Goal: Information Seeking & Learning: Learn about a topic

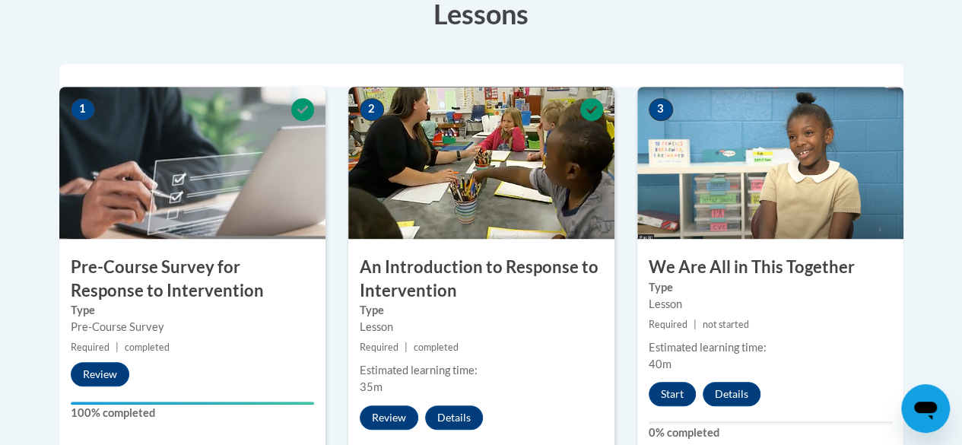
scroll to position [448, 0]
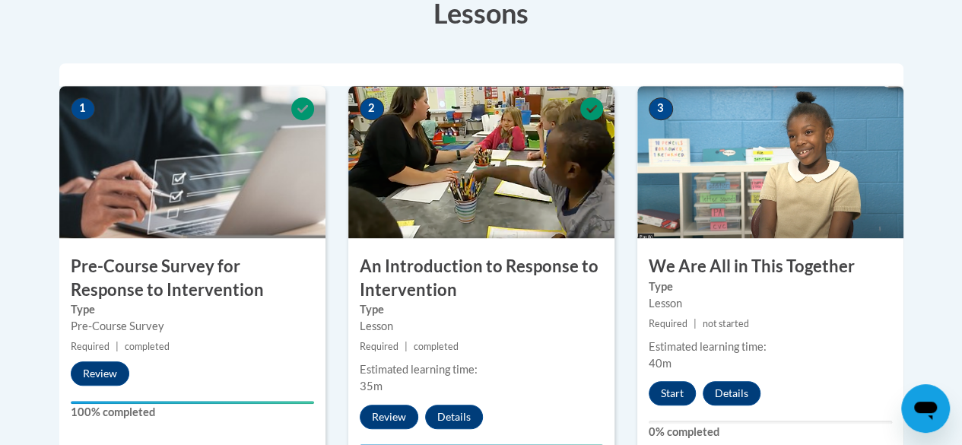
click at [488, 318] on div "Lesson" at bounding box center [481, 326] width 243 height 17
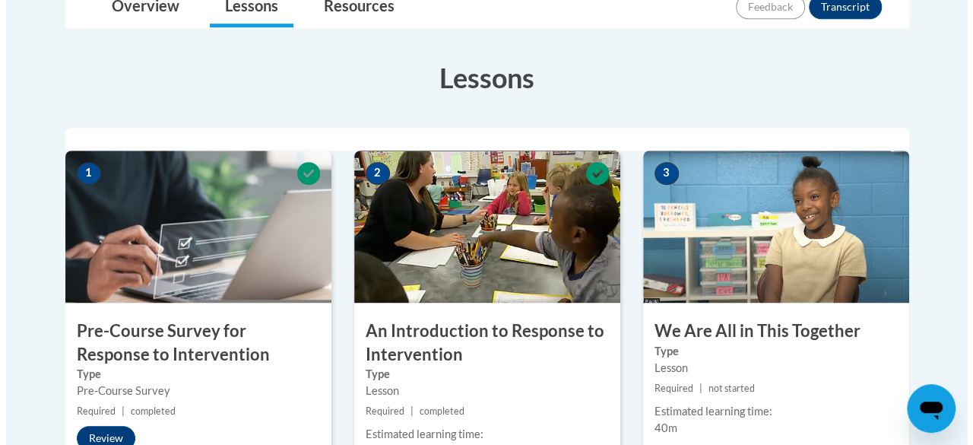
scroll to position [382, 0]
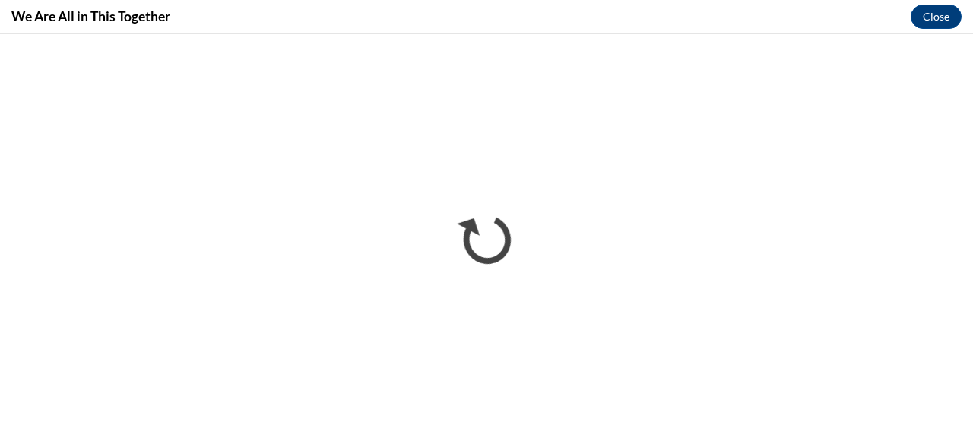
scroll to position [0, 0]
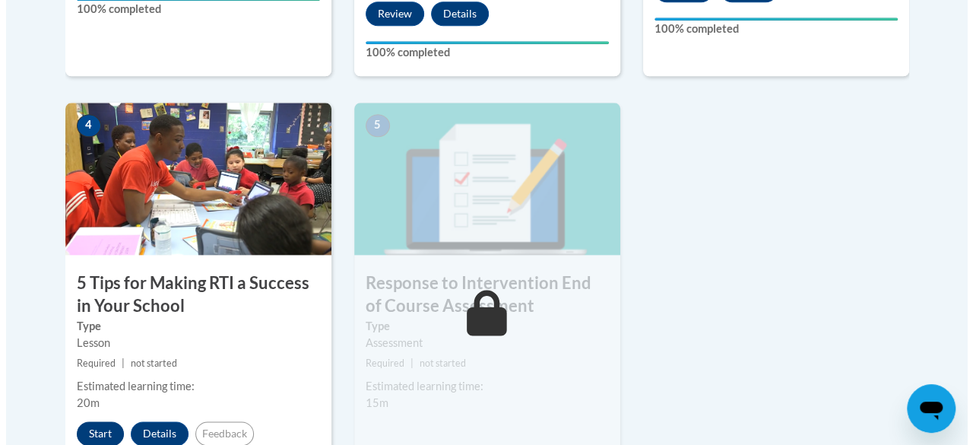
scroll to position [868, 0]
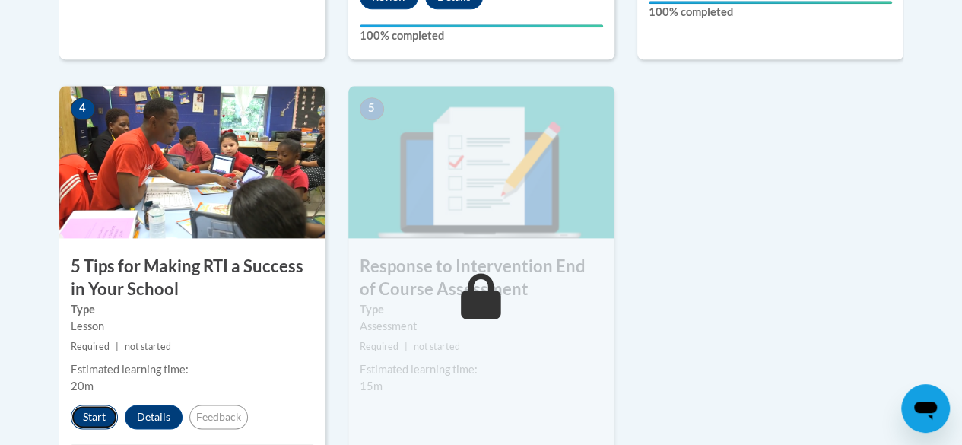
click at [84, 404] on button "Start" at bounding box center [94, 416] width 47 height 24
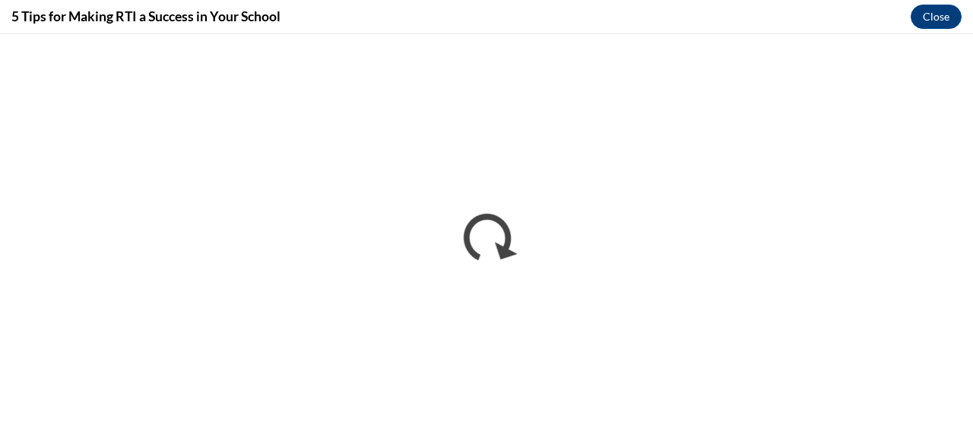
scroll to position [0, 0]
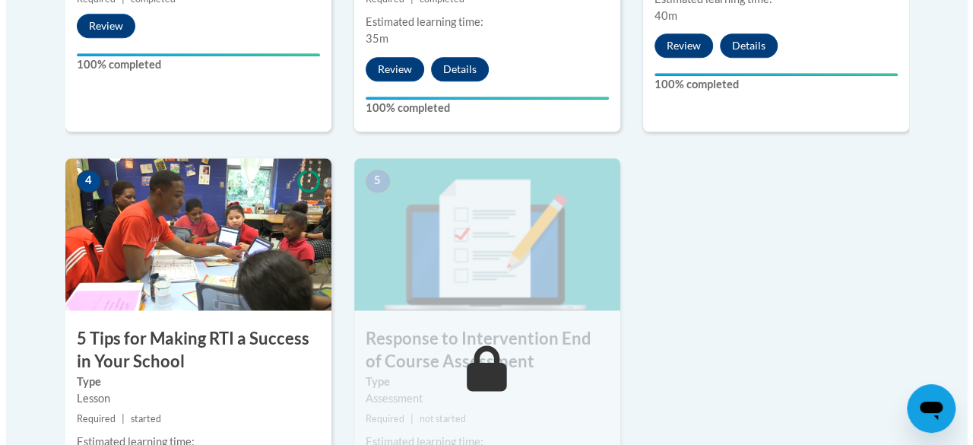
scroll to position [796, 0]
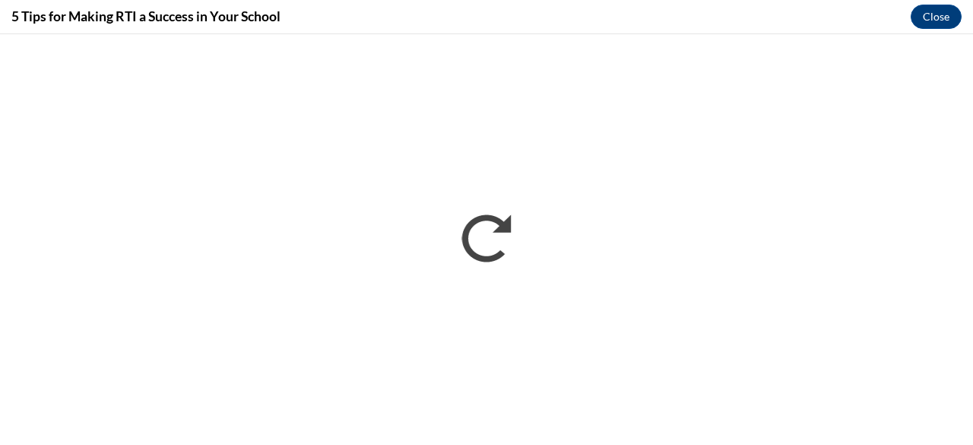
scroll to position [0, 0]
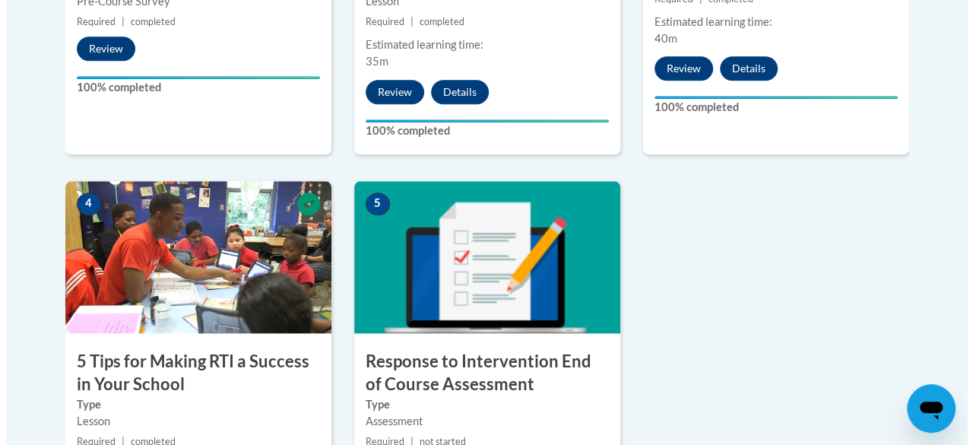
scroll to position [774, 0]
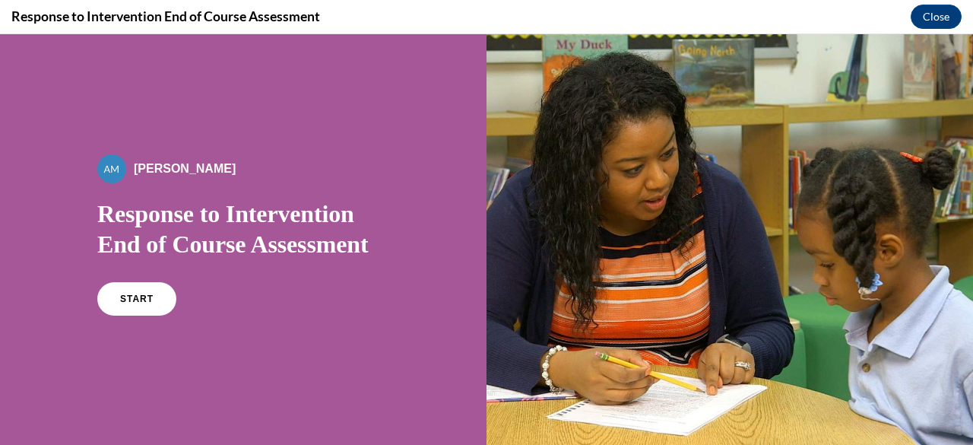
scroll to position [0, 0]
click at [132, 302] on span "START" at bounding box center [136, 298] width 35 height 11
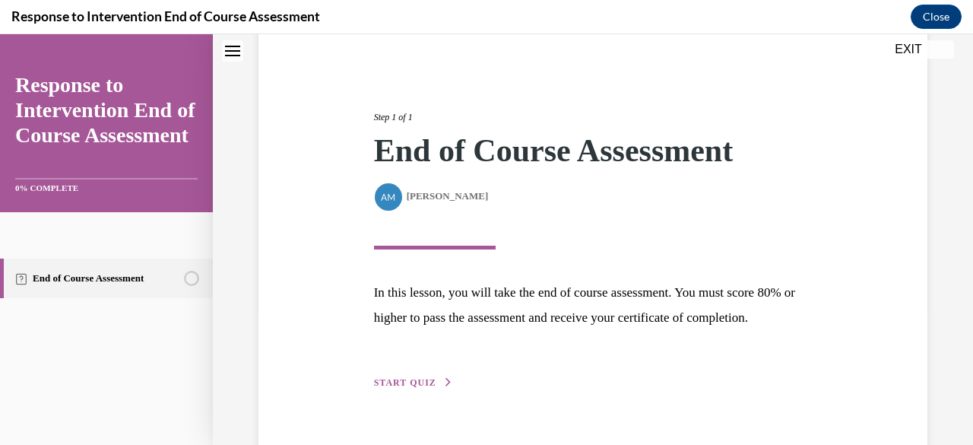
scroll to position [197, 0]
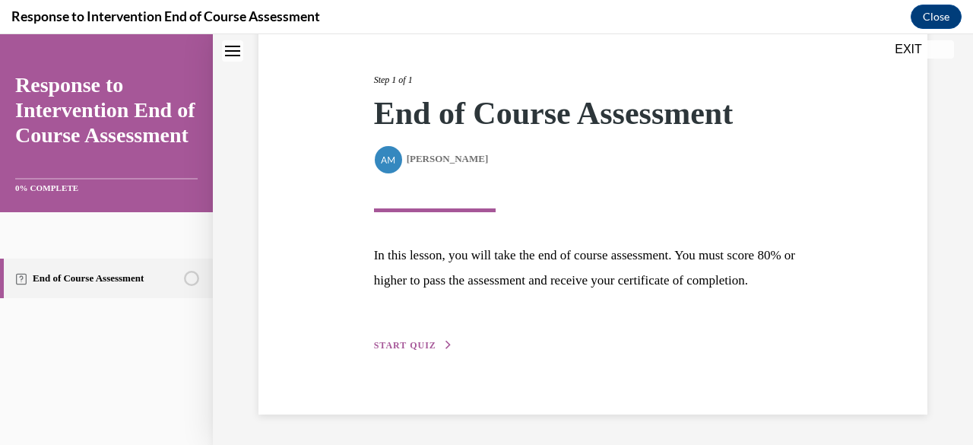
click at [429, 346] on span "START QUIZ" at bounding box center [405, 345] width 62 height 11
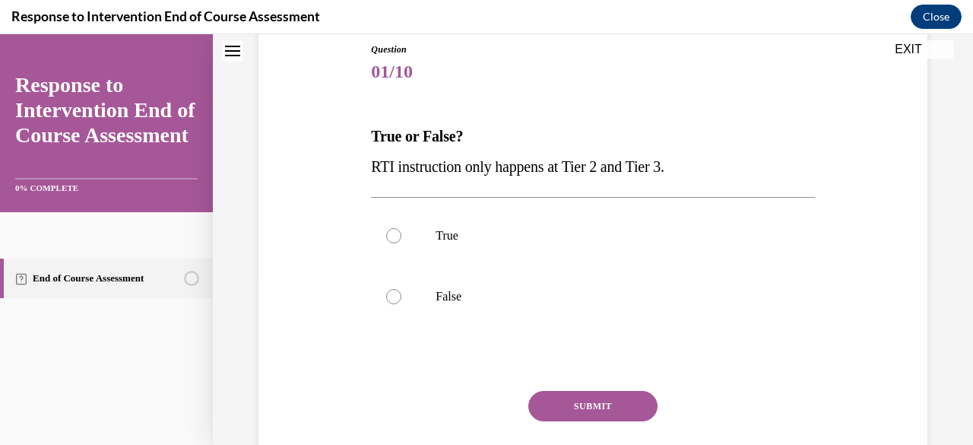
click at [576, 157] on p "RTI instruction only happens at Tier 2 and Tier 3." at bounding box center [592, 166] width 443 height 30
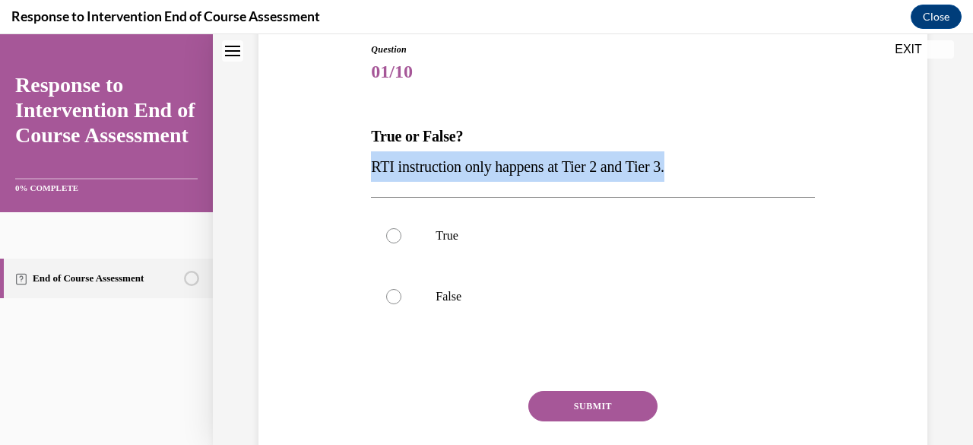
click at [576, 157] on p "RTI instruction only happens at Tier 2 and Tier 3." at bounding box center [592, 166] width 443 height 30
copy span "RTI instruction only happens at Tier 2 and Tier 3."
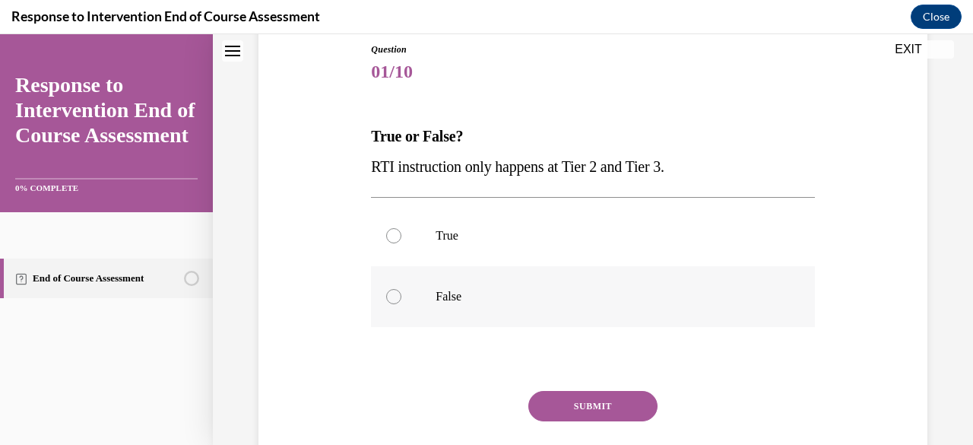
click at [432, 303] on label "False" at bounding box center [592, 296] width 443 height 61
click at [401, 303] on input "False" at bounding box center [393, 296] width 15 height 15
radio input "true"
click at [558, 407] on button "SUBMIT" at bounding box center [592, 406] width 129 height 30
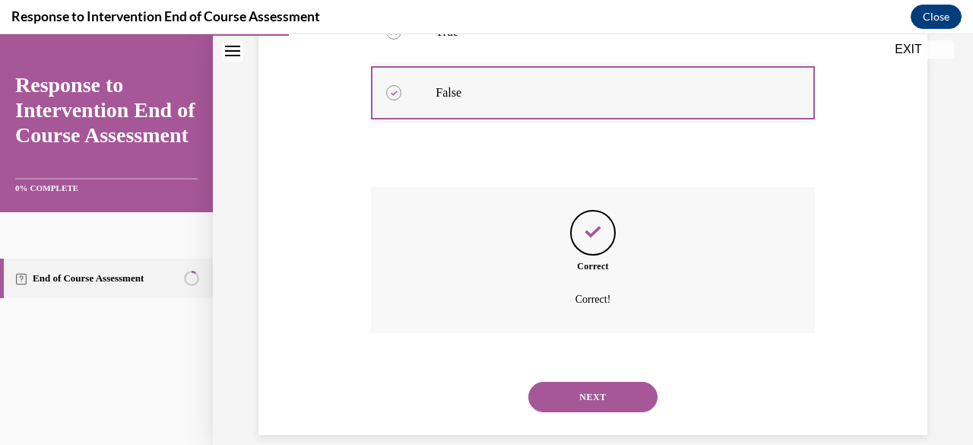
scroll to position [373, 0]
click at [581, 404] on button "NEXT" at bounding box center [592, 396] width 129 height 30
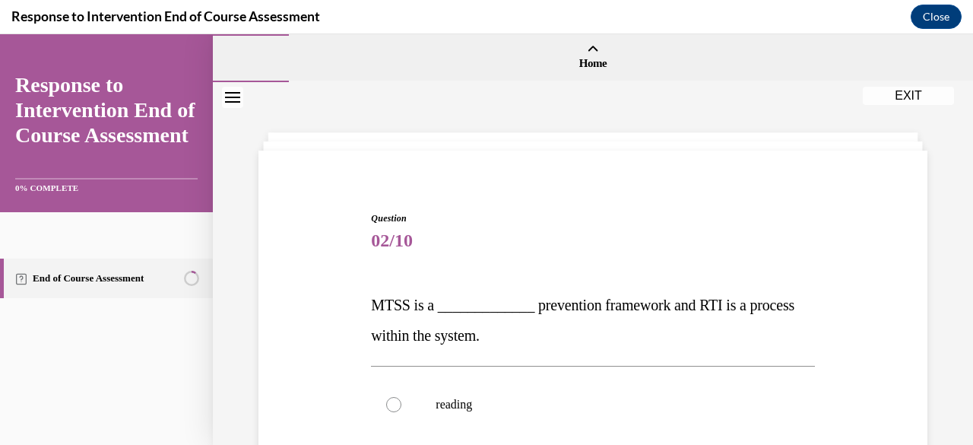
scroll to position [70, 0]
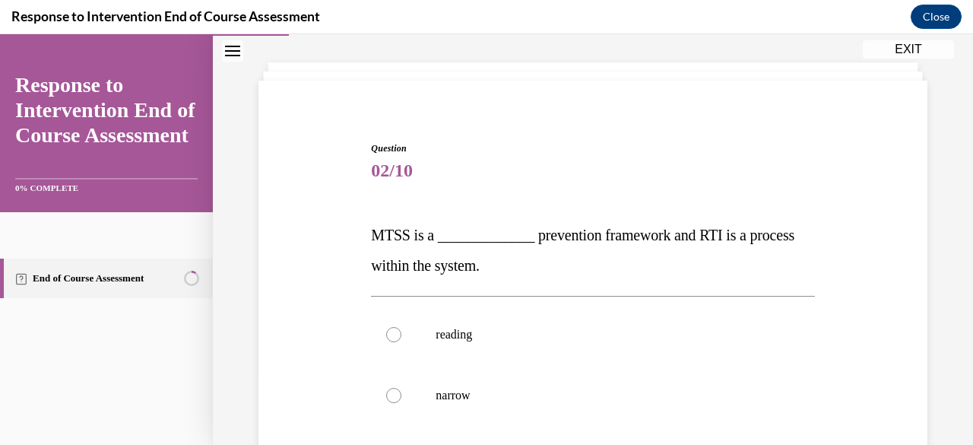
click at [517, 255] on p "MTSS is a _____________ prevention framework and RTI is a process within the sy…" at bounding box center [592, 250] width 443 height 61
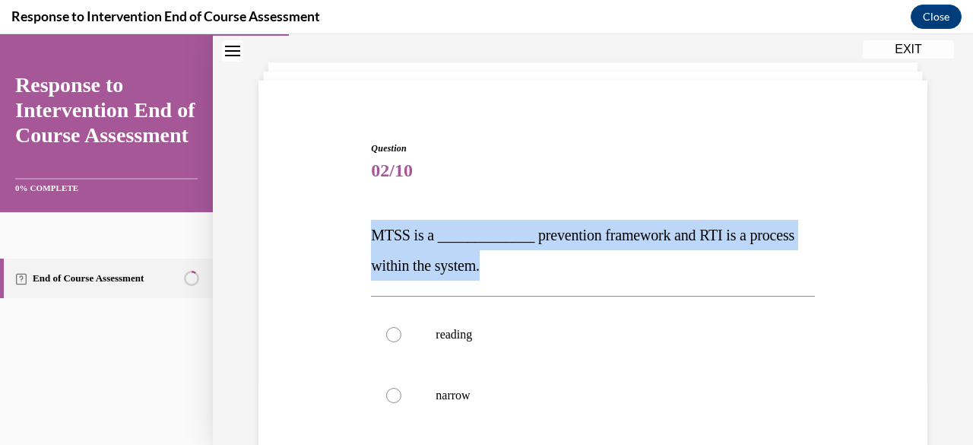
click at [517, 255] on p "MTSS is a _____________ prevention framework and RTI is a process within the sy…" at bounding box center [592, 250] width 443 height 61
copy span "MTSS is a _____________ prevention framework and RTI is a process within the sy…"
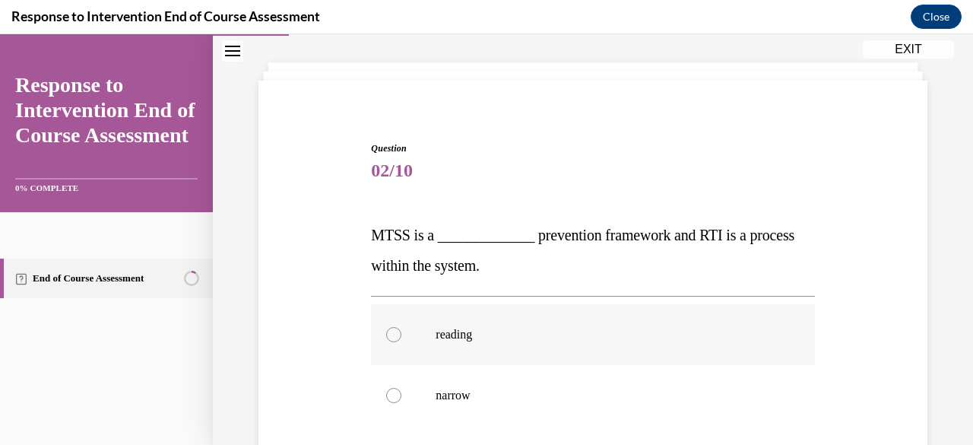
click at [558, 357] on label "reading" at bounding box center [592, 334] width 443 height 61
click at [401, 342] on input "reading" at bounding box center [393, 334] width 15 height 15
radio input "true"
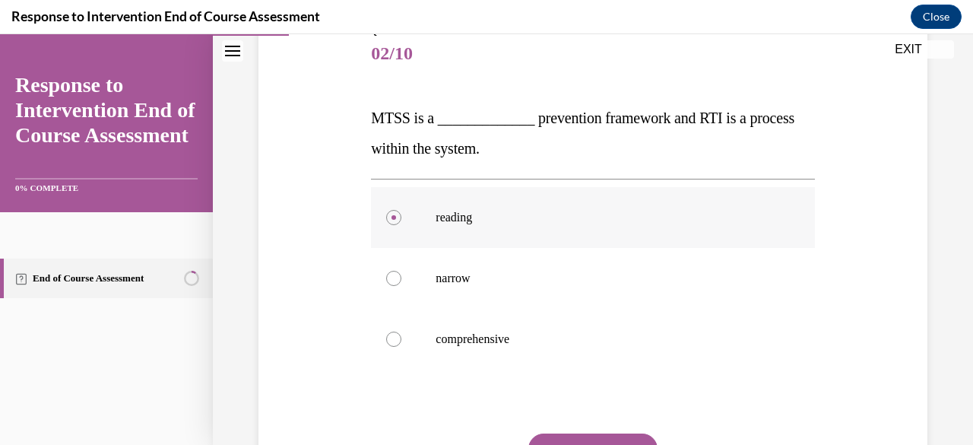
scroll to position [188, 0]
click at [443, 345] on label "comprehensive" at bounding box center [592, 338] width 443 height 61
click at [401, 345] on input "comprehensive" at bounding box center [393, 338] width 15 height 15
radio input "true"
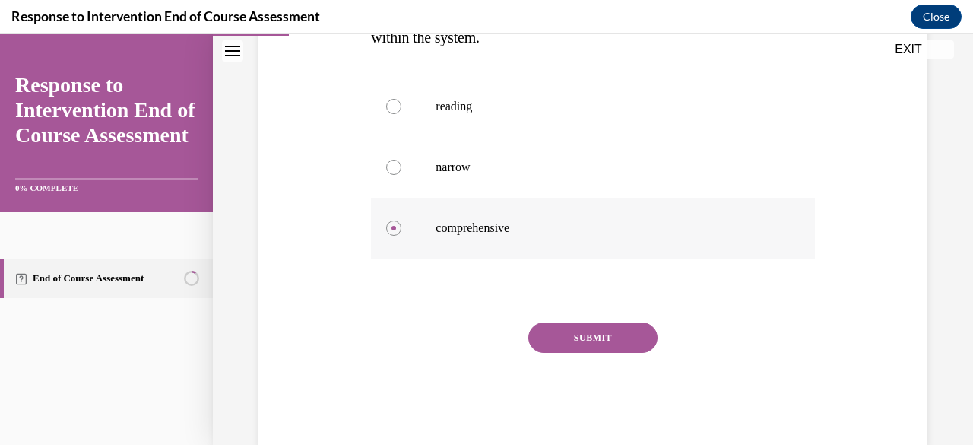
scroll to position [299, 0]
click at [570, 342] on button "SUBMIT" at bounding box center [592, 337] width 129 height 30
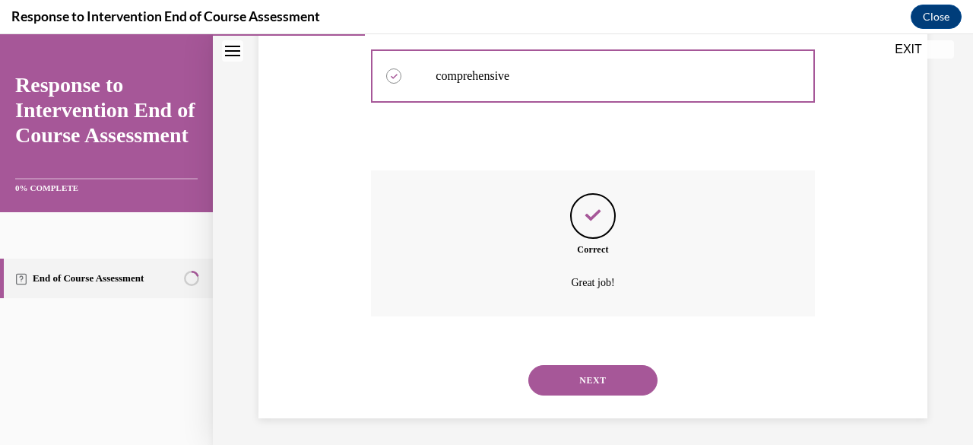
scroll to position [453, 0]
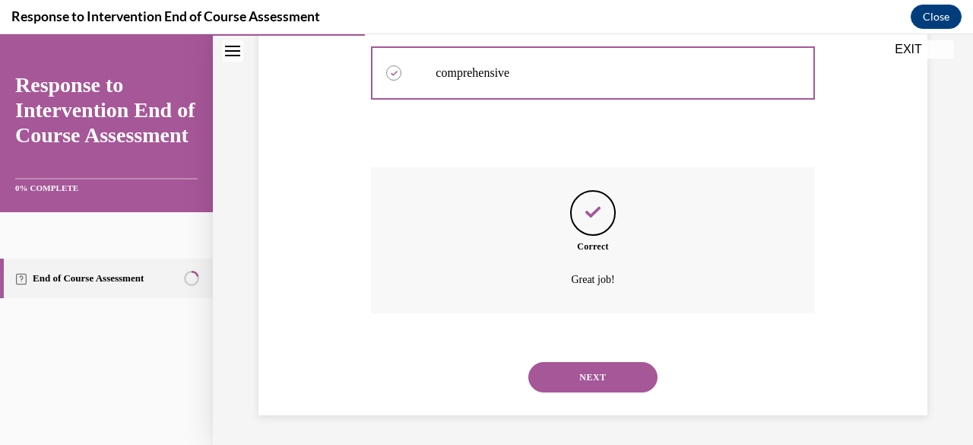
click at [576, 368] on button "NEXT" at bounding box center [592, 377] width 129 height 30
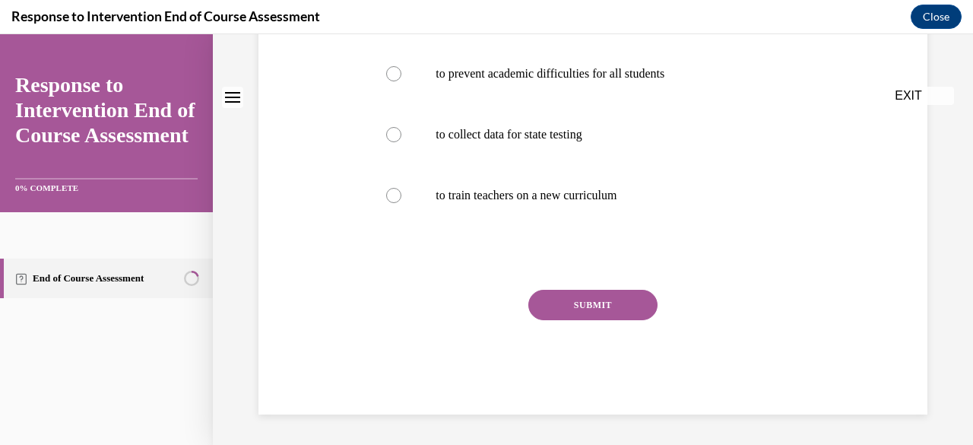
scroll to position [0, 0]
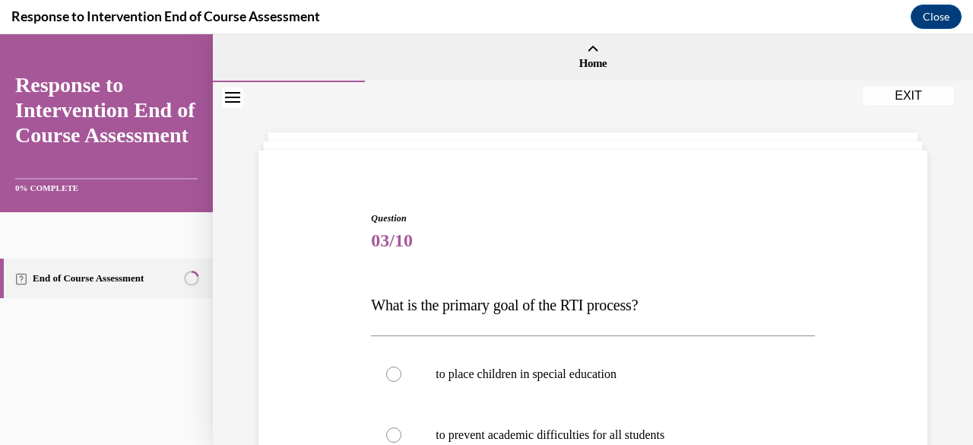
click at [549, 306] on span "What is the primary goal of the RTI process?" at bounding box center [504, 305] width 267 height 17
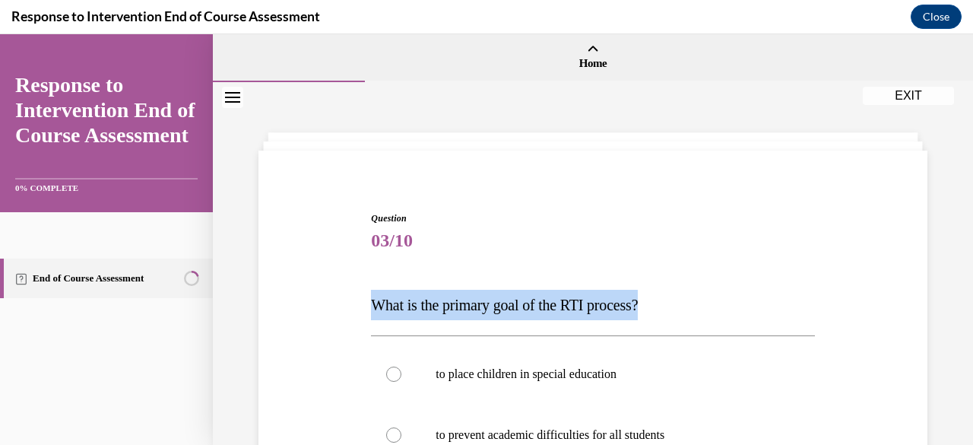
click at [549, 306] on span "What is the primary goal of the RTI process?" at bounding box center [504, 305] width 267 height 17
copy span "What is the primary goal of the RTI process?"
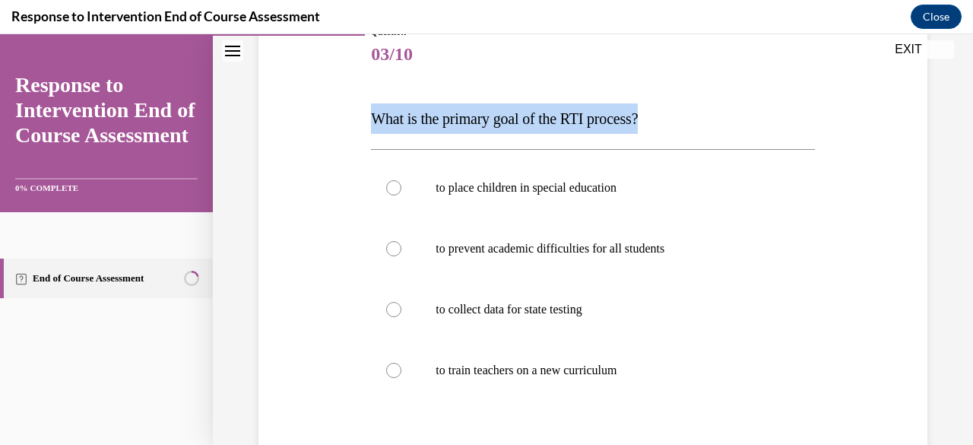
scroll to position [196, 0]
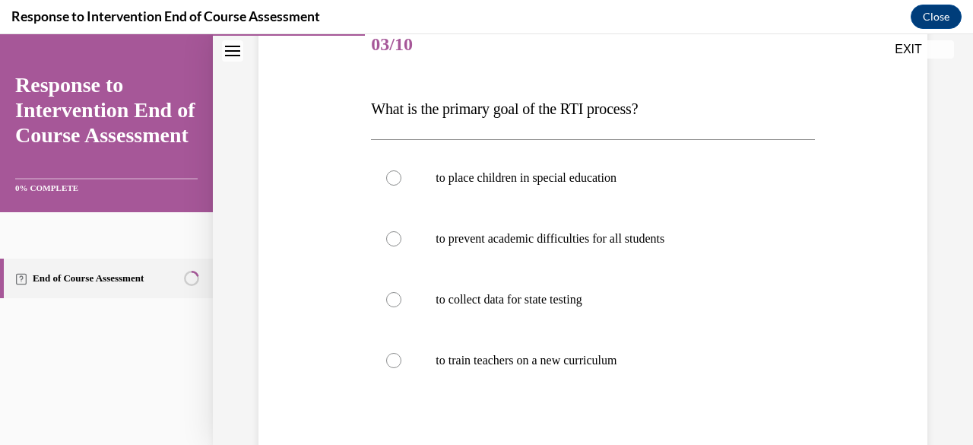
click at [344, 221] on div "Question 03/10 What is the primary goal of the RTI process? to place children i…" at bounding box center [593, 275] width 677 height 610
click at [672, 224] on label "to prevent academic difficulties for all students" at bounding box center [592, 238] width 443 height 61
click at [401, 231] on input "to prevent academic difficulties for all students" at bounding box center [393, 238] width 15 height 15
radio input "true"
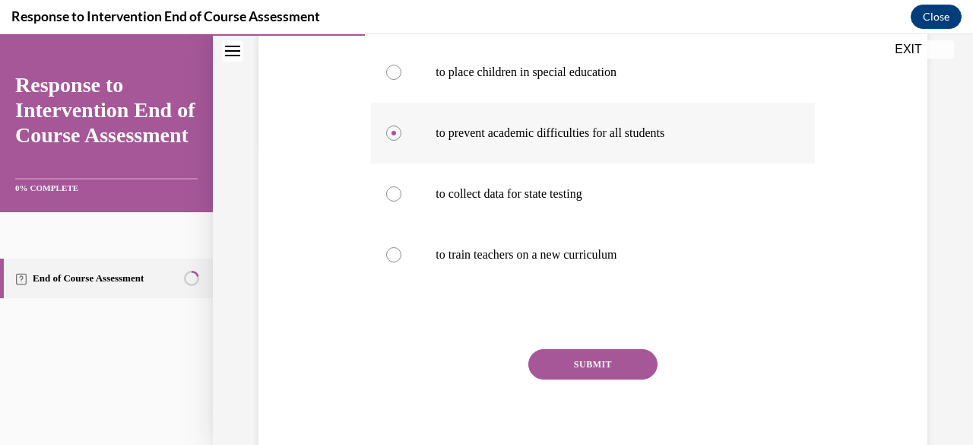
scroll to position [307, 0]
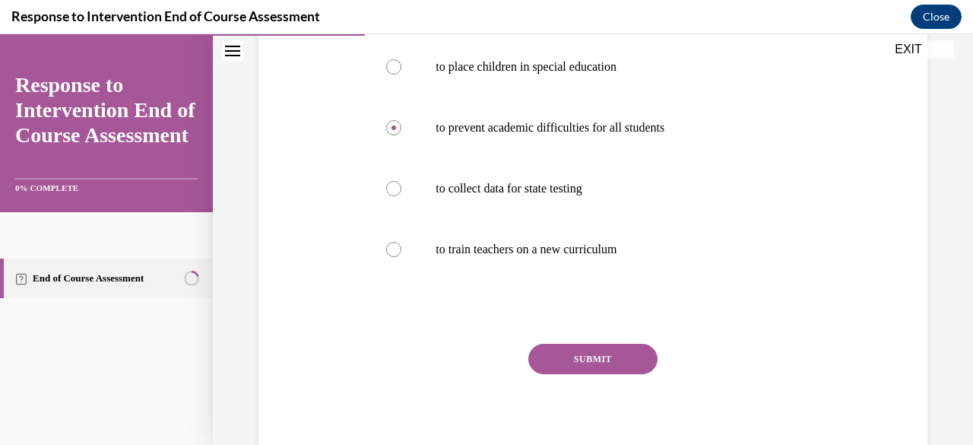
click at [597, 357] on button "SUBMIT" at bounding box center [592, 359] width 129 height 30
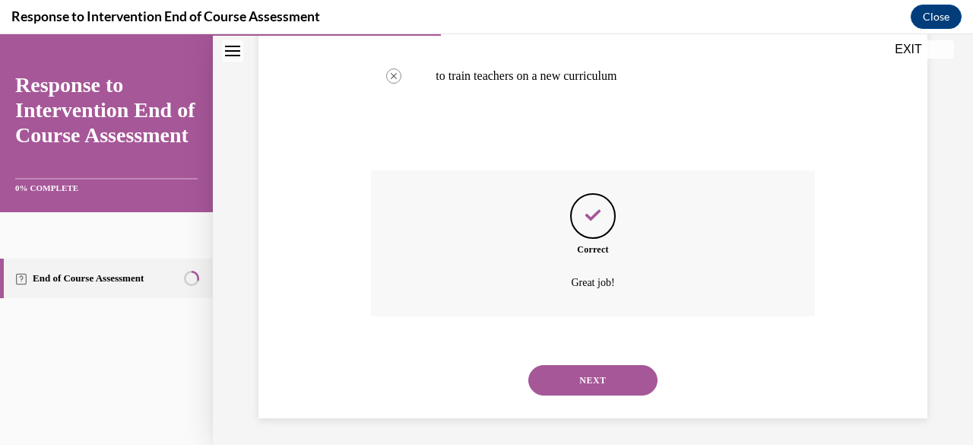
scroll to position [484, 0]
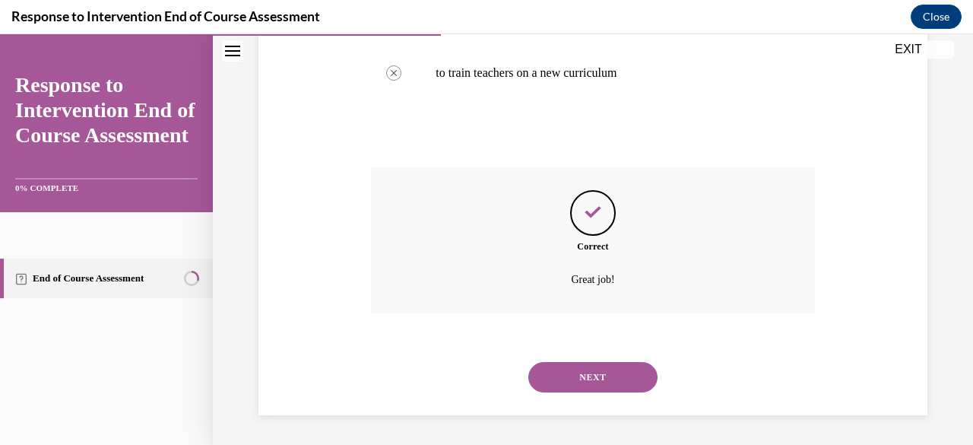
click at [598, 367] on button "NEXT" at bounding box center [592, 377] width 129 height 30
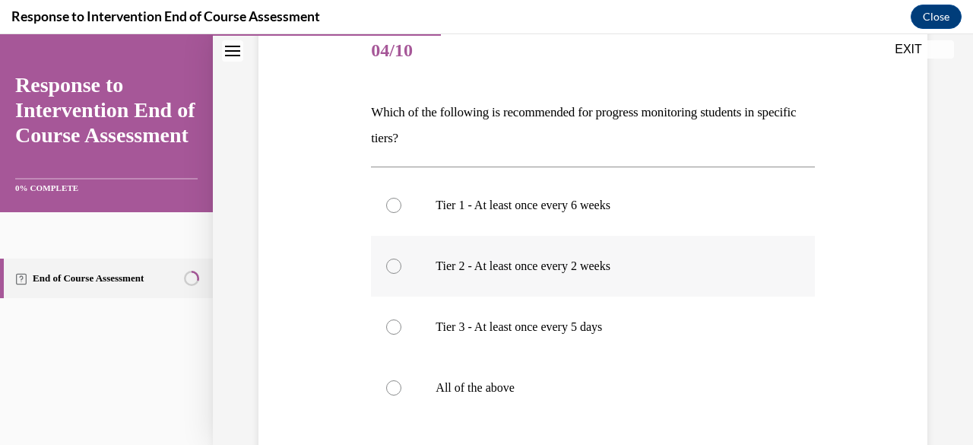
scroll to position [192, 0]
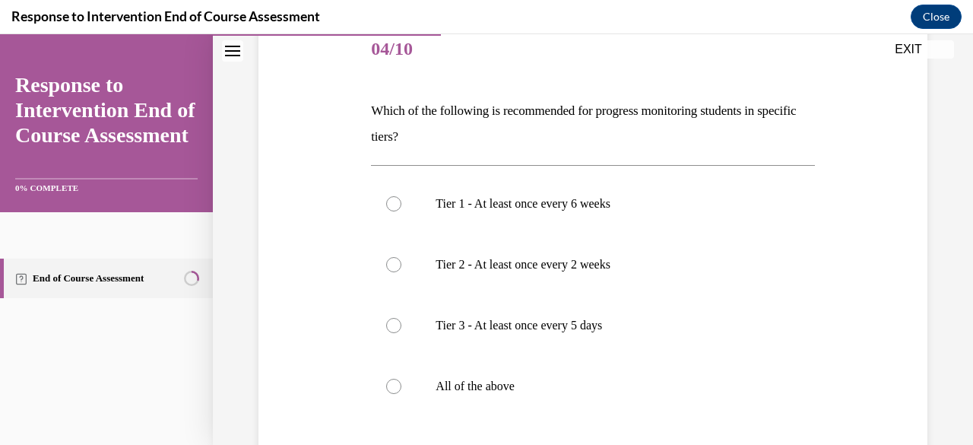
click at [442, 150] on div "Question 04/10 Which of the following is recommended for progress monitoring st…" at bounding box center [592, 312] width 443 height 585
click at [440, 139] on p "Which of the following is recommended for progress monitoring students in speci…" at bounding box center [592, 124] width 443 height 52
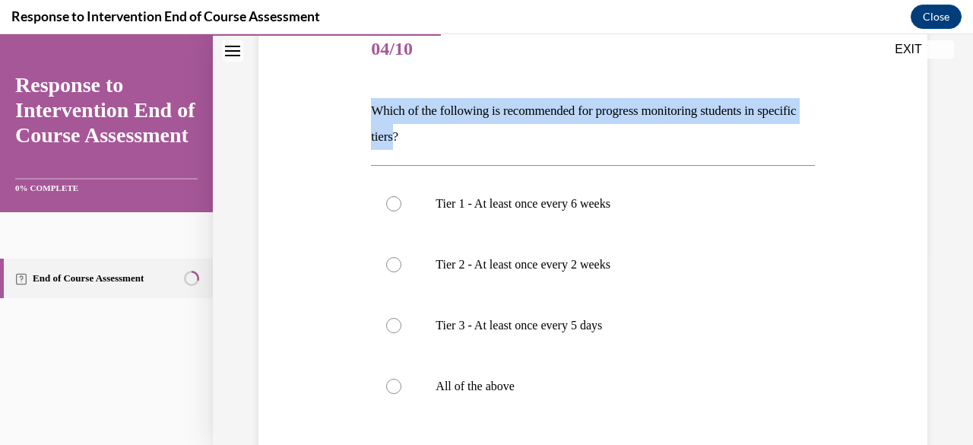
drag, startPoint x: 440, startPoint y: 139, endPoint x: 365, endPoint y: 107, distance: 81.8
click at [365, 107] on div "Question 04/10 Which of the following is recommended for progress monitoring st…" at bounding box center [593, 289] width 677 height 631
copy p "Which of the following is recommended for progress monitoring students in speci…"
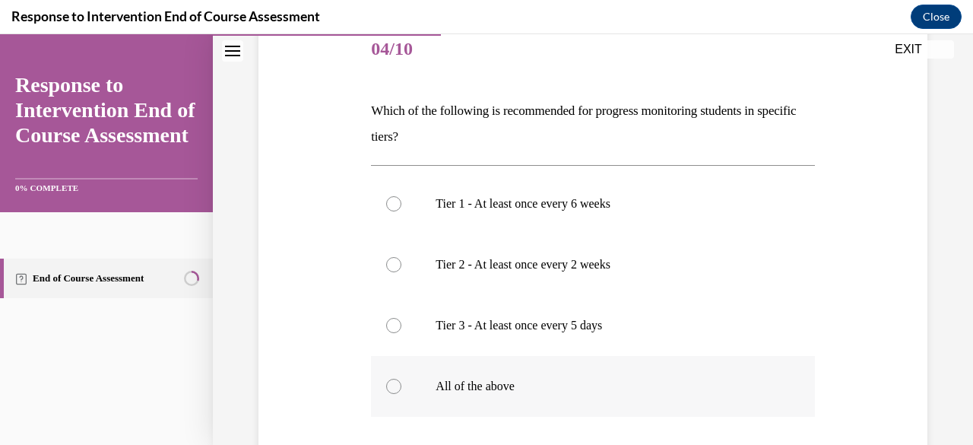
click at [401, 379] on label "All of the above" at bounding box center [592, 386] width 443 height 61
click at [401, 379] on input "All of the above" at bounding box center [393, 386] width 15 height 15
radio input "true"
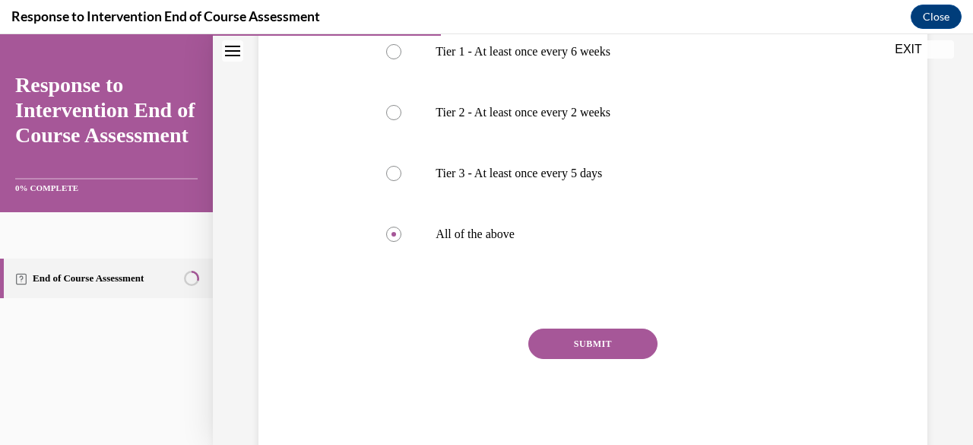
click at [595, 351] on button "SUBMIT" at bounding box center [592, 343] width 129 height 30
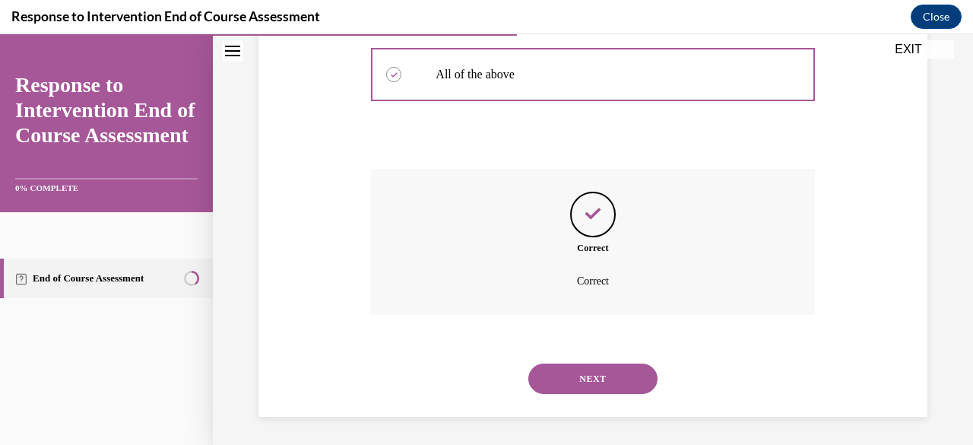
scroll to position [505, 0]
click at [597, 367] on button "NEXT" at bounding box center [592, 377] width 129 height 30
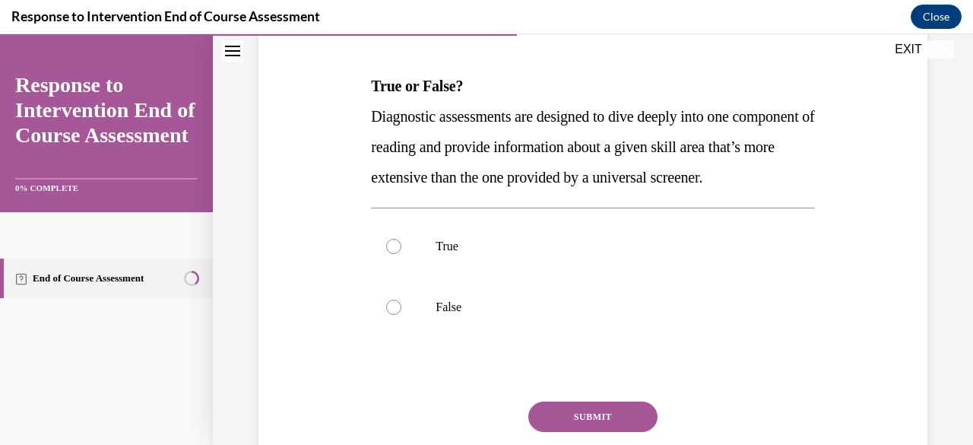
scroll to position [224, 0]
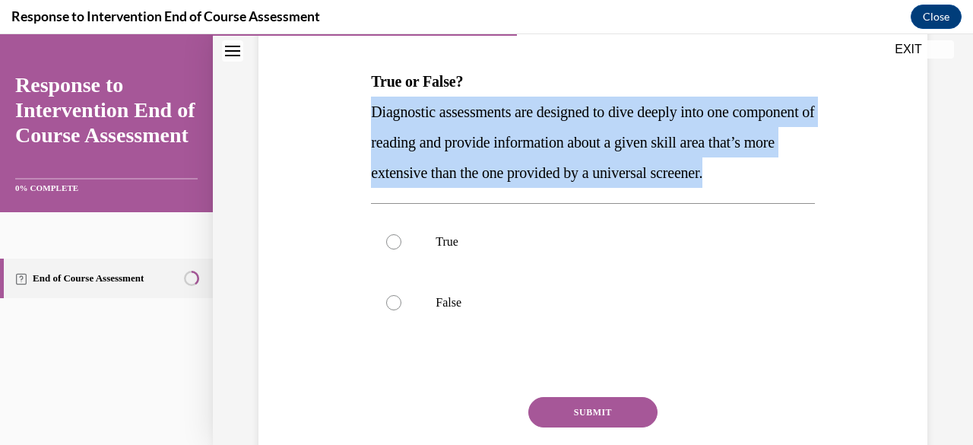
drag, startPoint x: 433, startPoint y: 208, endPoint x: 353, endPoint y: 116, distance: 121.7
click at [353, 116] on div "Question 05/10 True or False? Diagnostic assessments are designed to dive deepl…" at bounding box center [593, 231] width 677 height 579
copy span "Diagnostic assessments are designed to dive deeply into one component of readin…"
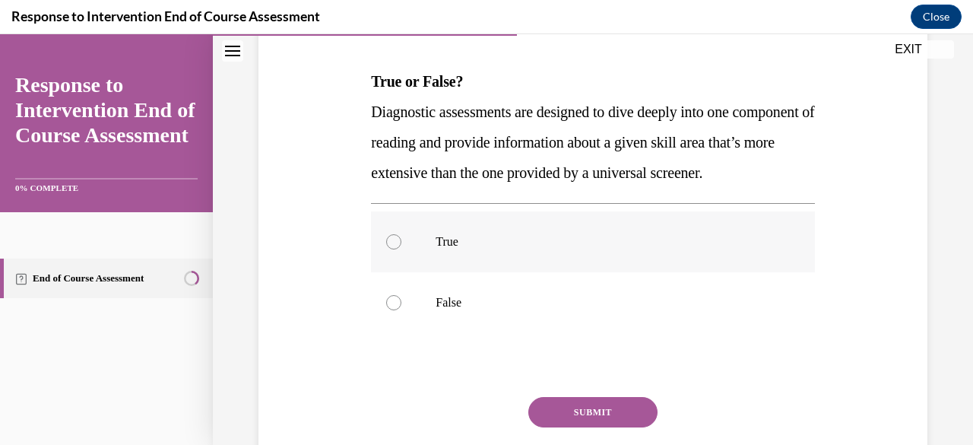
click at [455, 262] on label "True" at bounding box center [592, 241] width 443 height 61
click at [401, 249] on input "True" at bounding box center [393, 241] width 15 height 15
radio input "true"
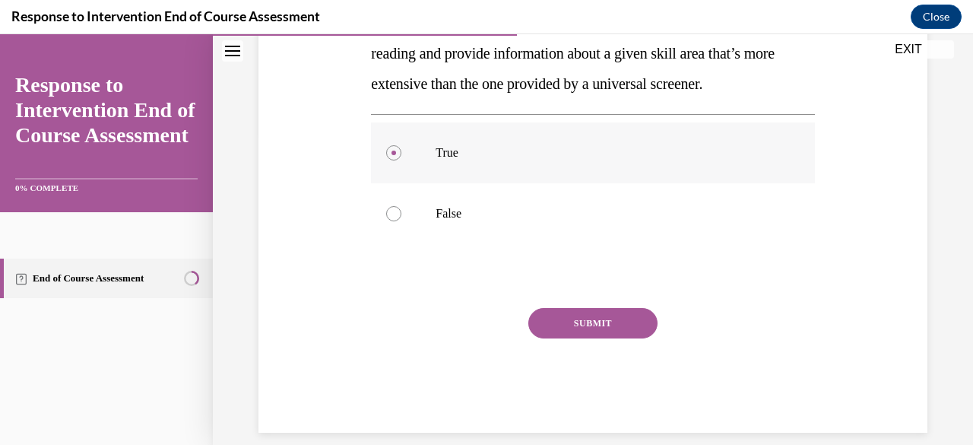
scroll to position [313, 0]
click at [569, 338] on button "SUBMIT" at bounding box center [592, 322] width 129 height 30
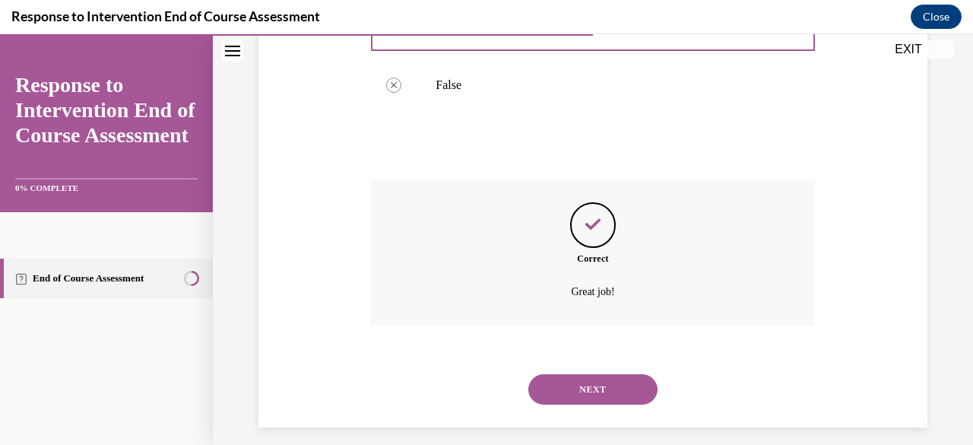
scroll to position [484, 0]
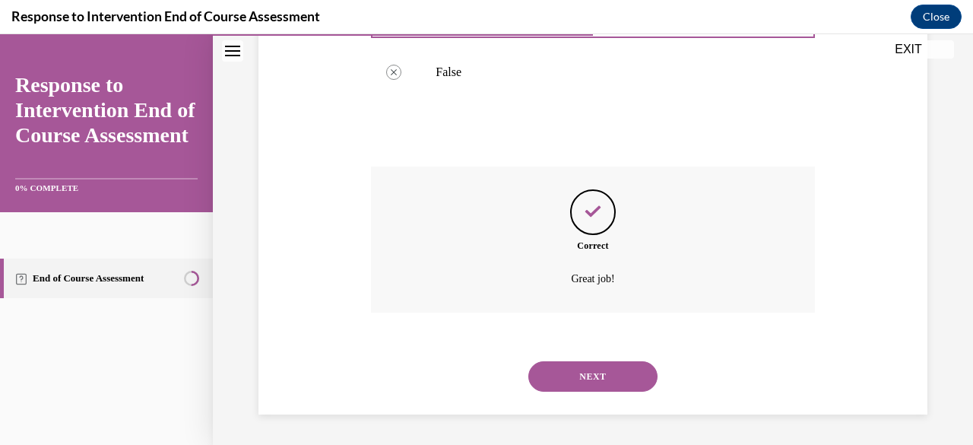
click at [547, 385] on button "NEXT" at bounding box center [592, 376] width 129 height 30
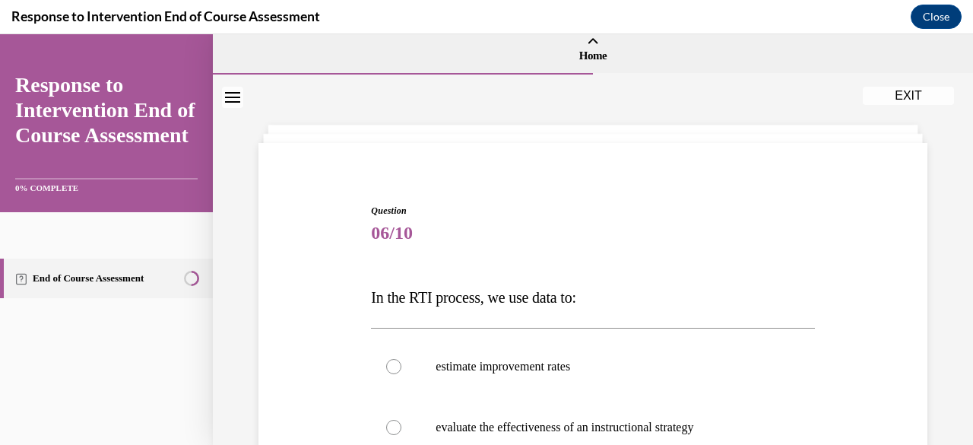
scroll to position [8, 0]
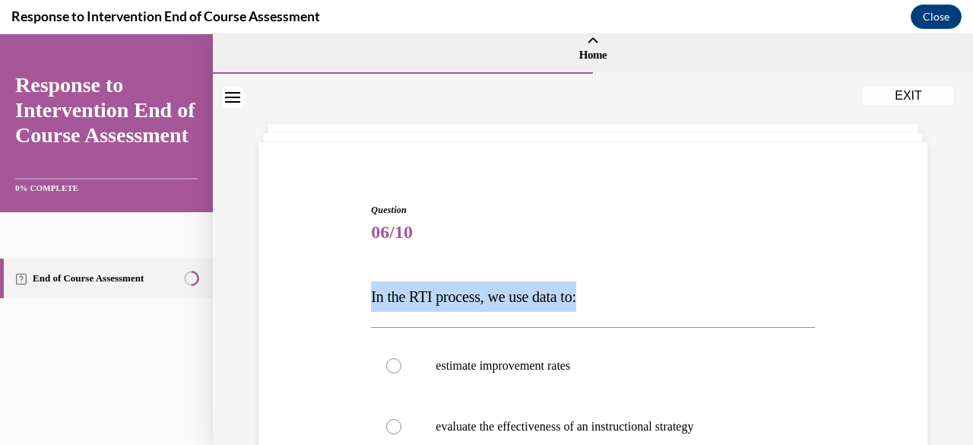
drag, startPoint x: 593, startPoint y: 309, endPoint x: 363, endPoint y: 287, distance: 230.7
copy span "In the RTI process, we use data to:"
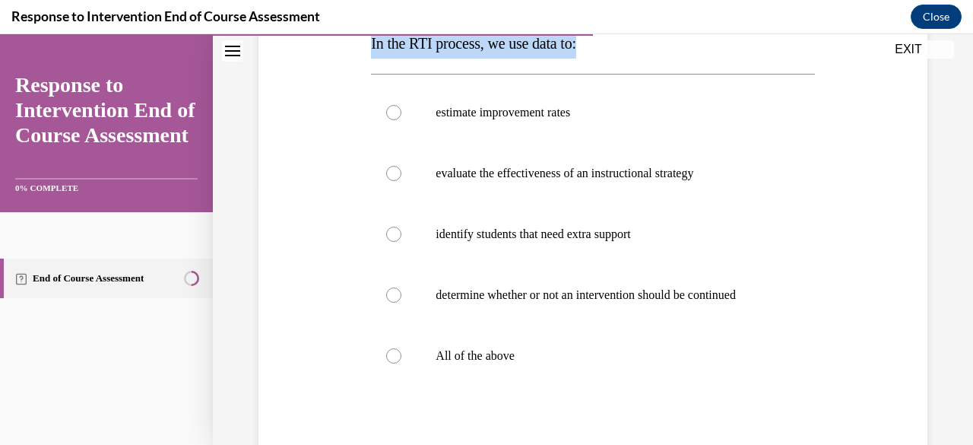
scroll to position [263, 0]
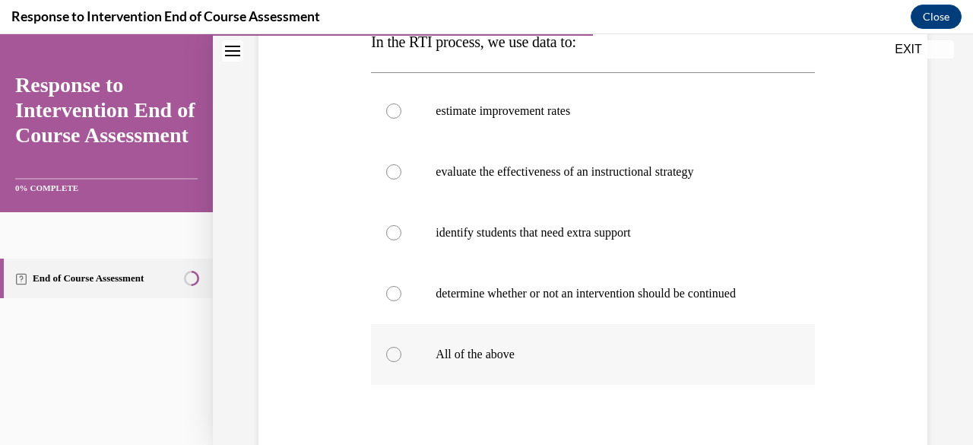
click at [468, 358] on p "All of the above" at bounding box center [606, 354] width 341 height 15
click at [401, 358] on input "All of the above" at bounding box center [393, 354] width 15 height 15
radio input "true"
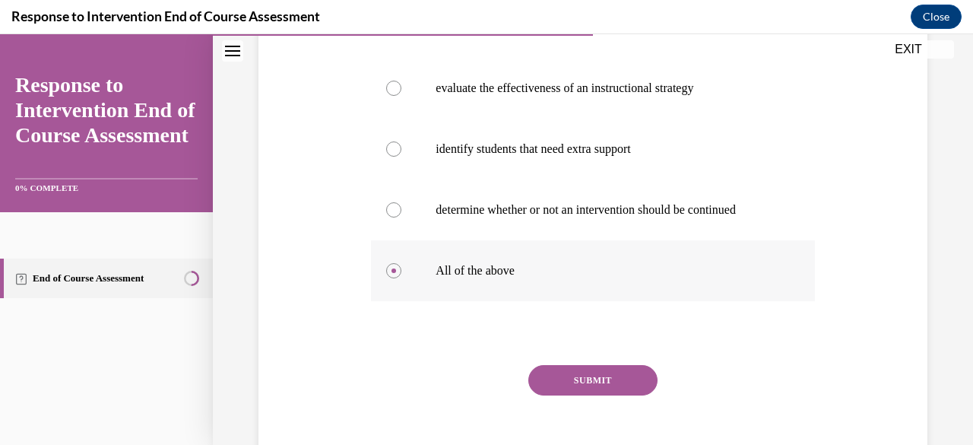
scroll to position [347, 0]
click at [558, 380] on button "SUBMIT" at bounding box center [592, 379] width 129 height 30
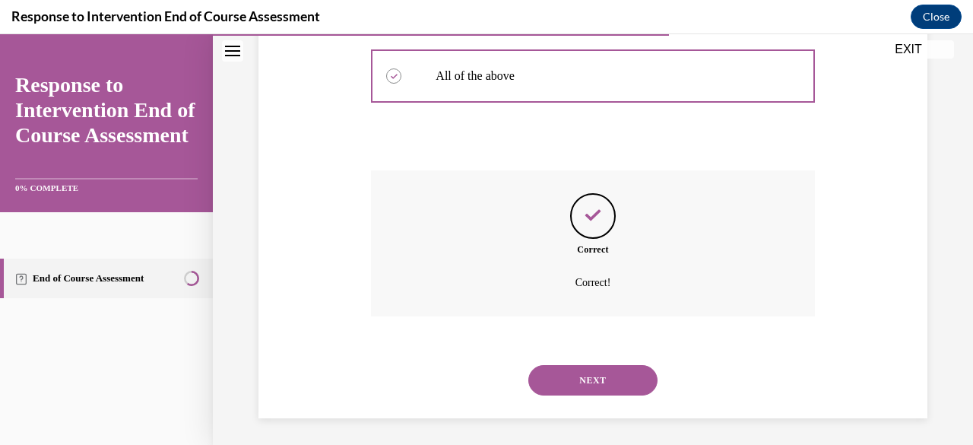
scroll to position [544, 0]
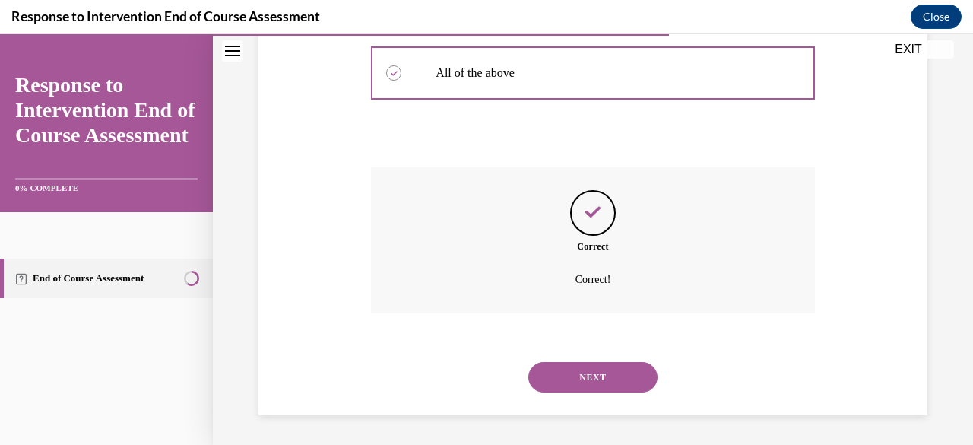
click at [558, 380] on button "NEXT" at bounding box center [592, 377] width 129 height 30
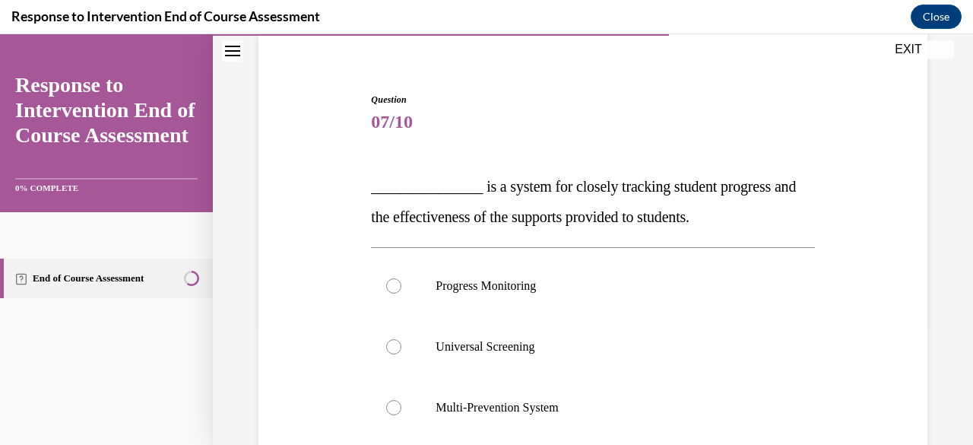
scroll to position [126, 0]
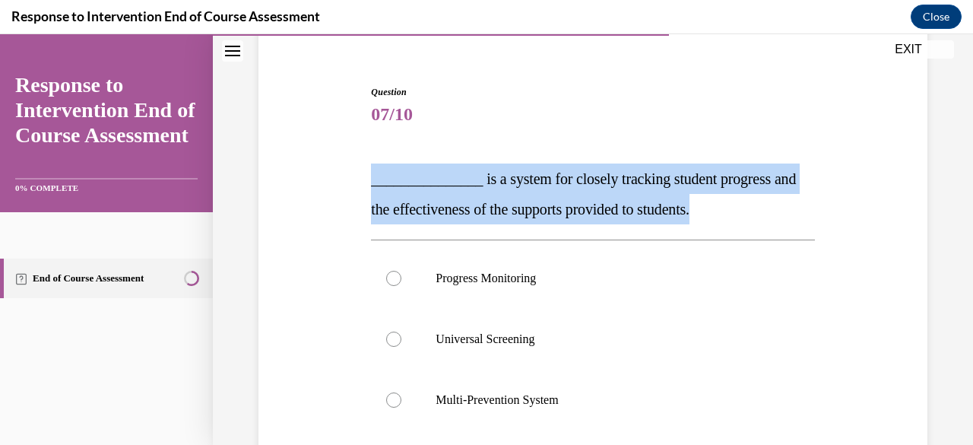
drag, startPoint x: 766, startPoint y: 203, endPoint x: 369, endPoint y: 180, distance: 398.3
click at [371, 180] on p "_______________ is a system for closely tracking student progress and the effec…" at bounding box center [592, 193] width 443 height 61
copy span "_______________ is a system for closely tracking student progress and the effec…"
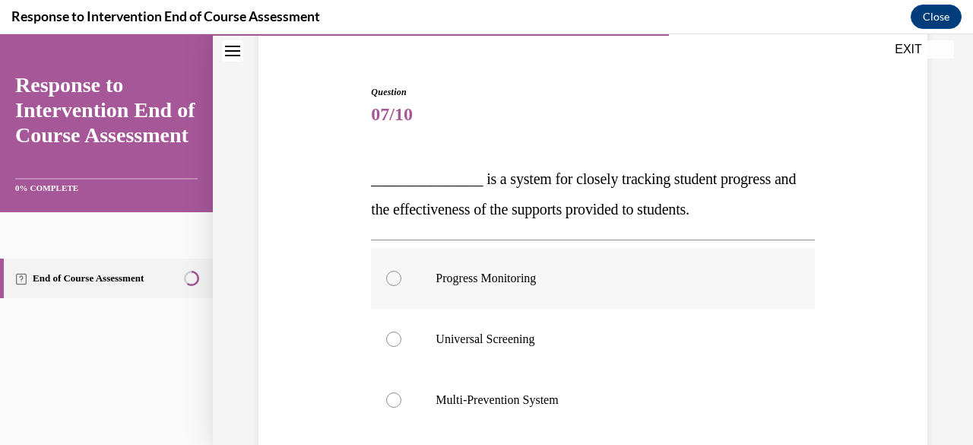
click at [468, 283] on p "Progress Monitoring" at bounding box center [606, 278] width 341 height 15
click at [401, 283] on input "Progress Monitoring" at bounding box center [393, 278] width 15 height 15
radio input "true"
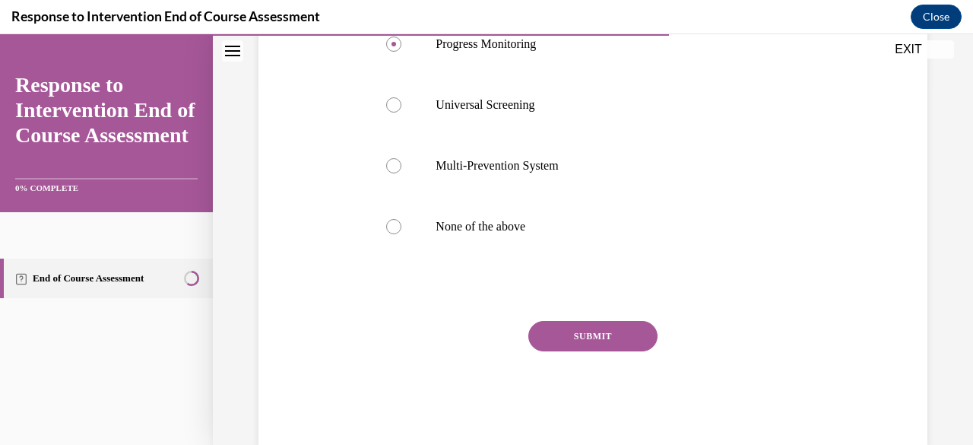
click at [569, 334] on button "SUBMIT" at bounding box center [592, 336] width 129 height 30
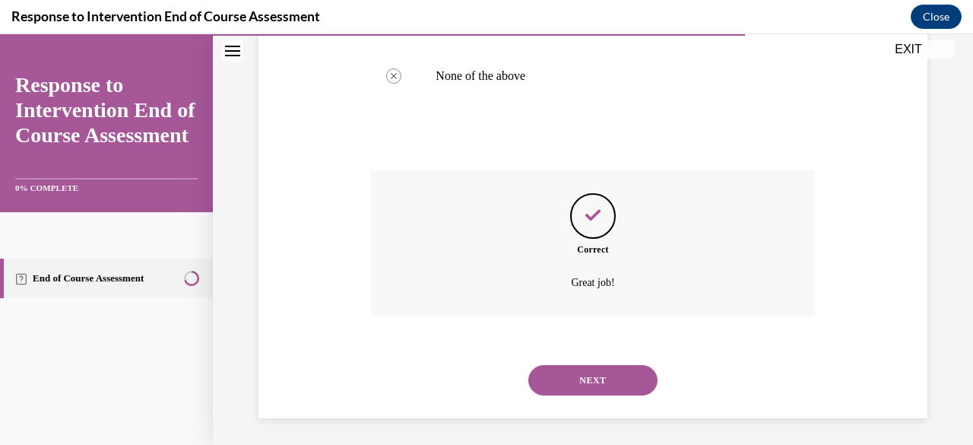
scroll to position [514, 0]
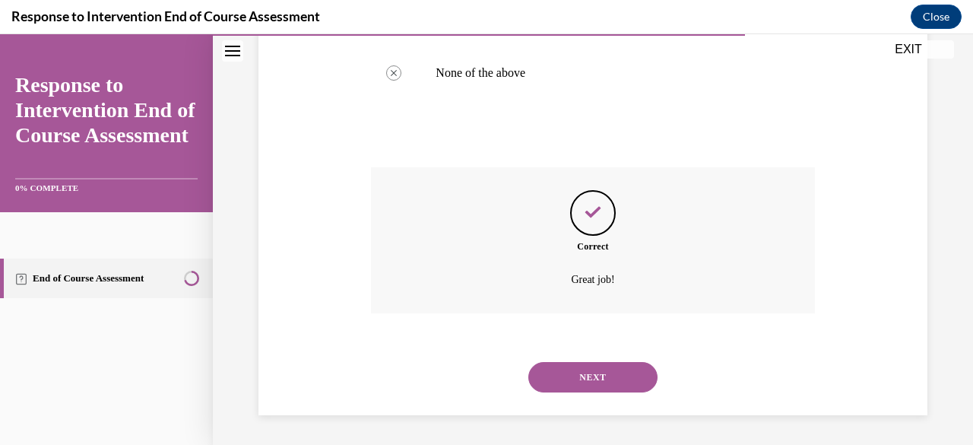
click at [547, 376] on button "NEXT" at bounding box center [592, 377] width 129 height 30
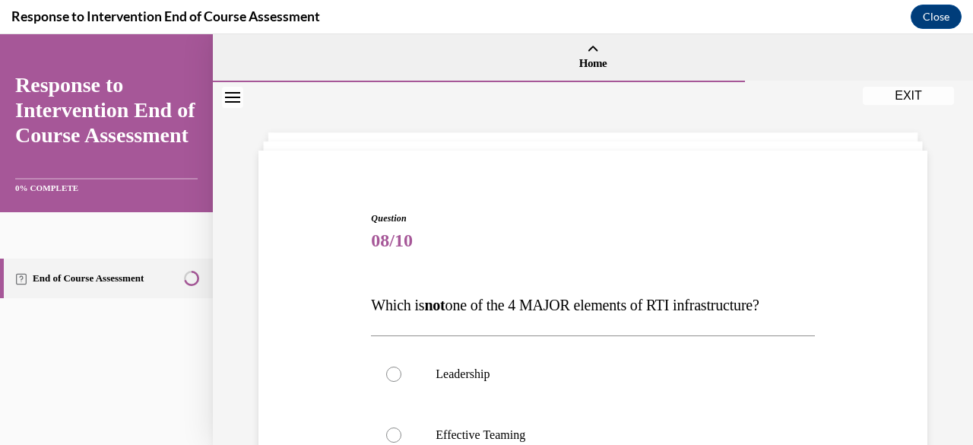
drag, startPoint x: 806, startPoint y: 304, endPoint x: 367, endPoint y: 312, distance: 438.8
copy span "Which is not one of the 4 MAJOR elements of RTI infrastructure?"
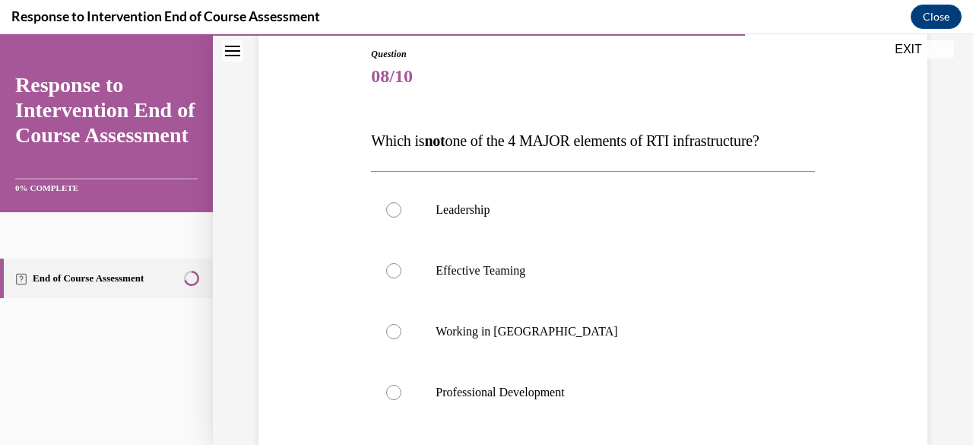
scroll to position [167, 0]
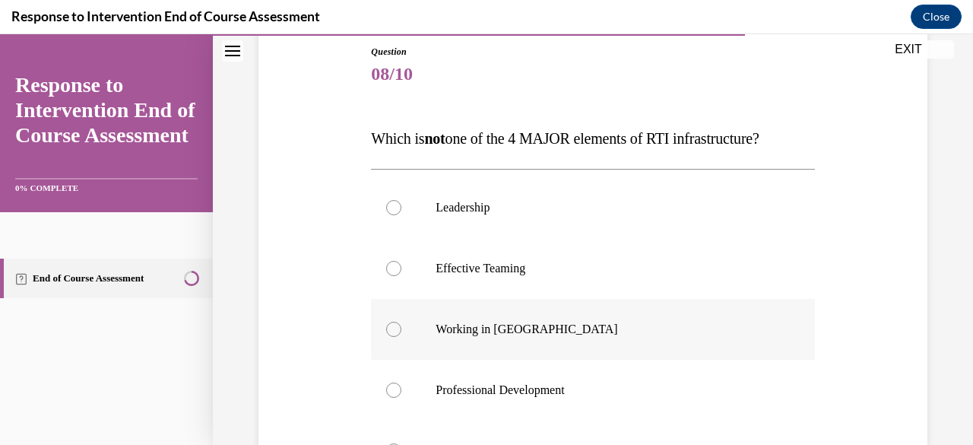
click at [417, 336] on label "Working in Silos" at bounding box center [592, 329] width 443 height 61
click at [401, 336] on input "Working in Silos" at bounding box center [393, 329] width 15 height 15
radio input "true"
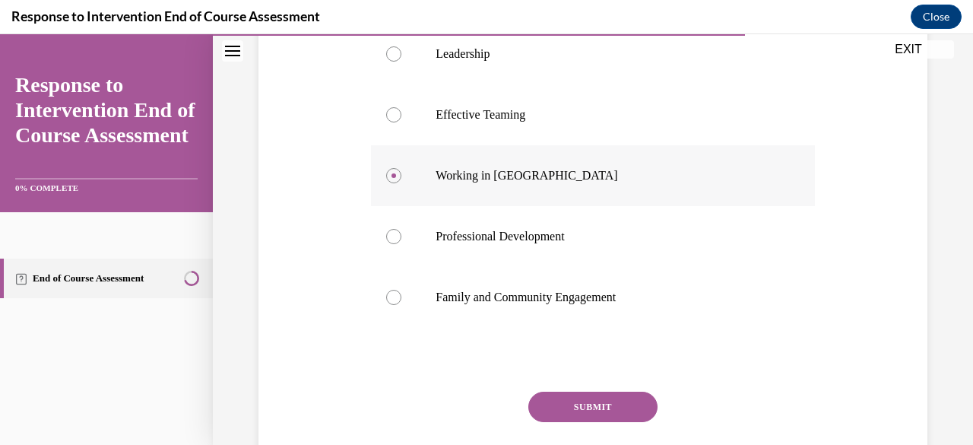
scroll to position [322, 0]
click at [597, 412] on button "SUBMIT" at bounding box center [592, 405] width 129 height 30
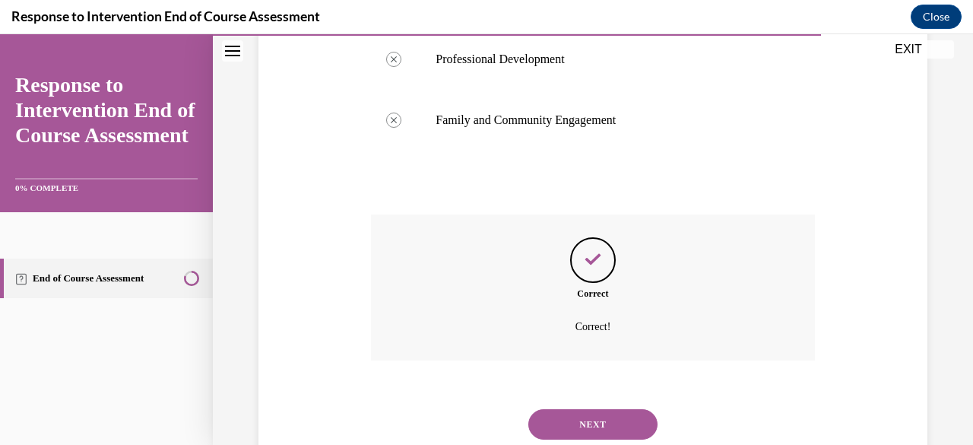
scroll to position [544, 0]
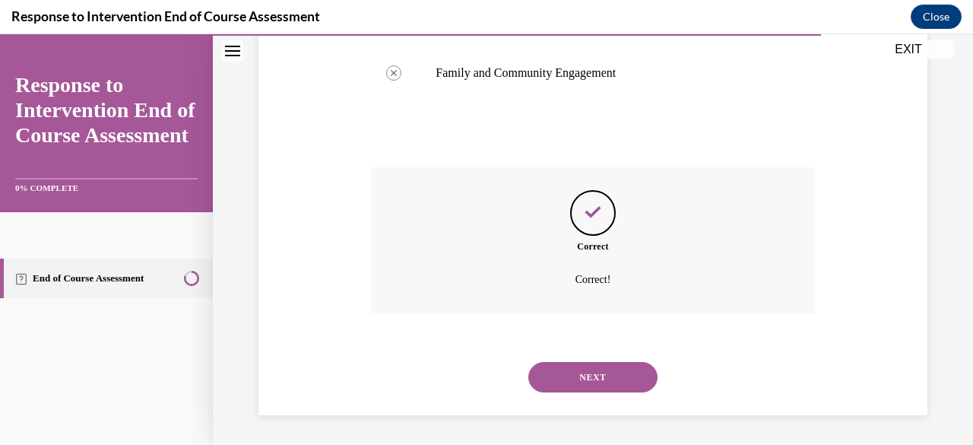
click at [579, 370] on button "NEXT" at bounding box center [592, 377] width 129 height 30
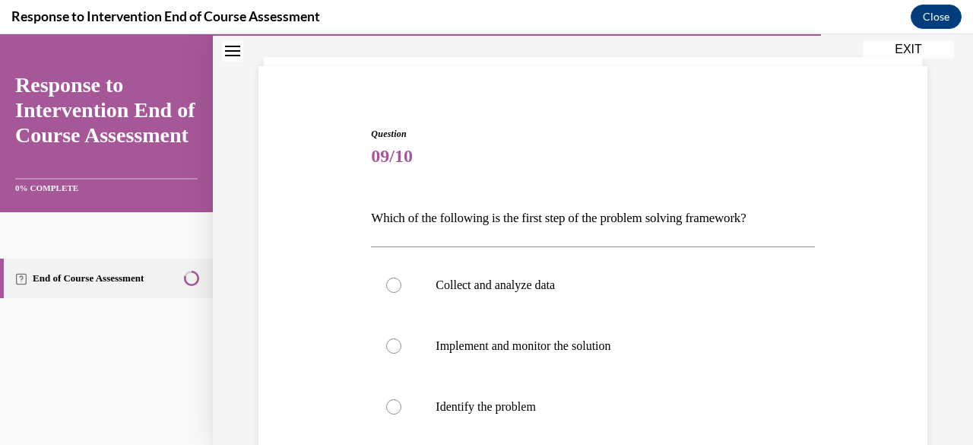
scroll to position [87, 0]
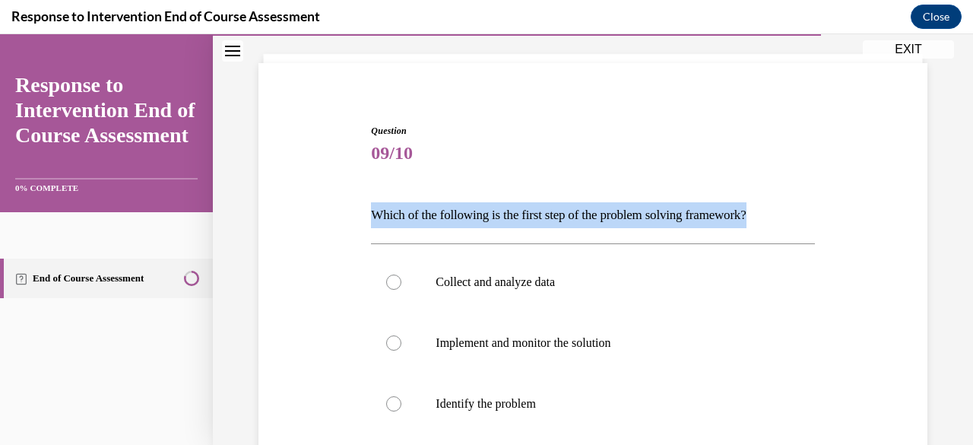
drag, startPoint x: 779, startPoint y: 211, endPoint x: 438, endPoint y: 151, distance: 346.0
click at [438, 151] on div "Question 09/10 Which of the following is the first step of the problem solving …" at bounding box center [592, 434] width 443 height 620
copy div "Which of the following is the first step of the problem solving framework?"
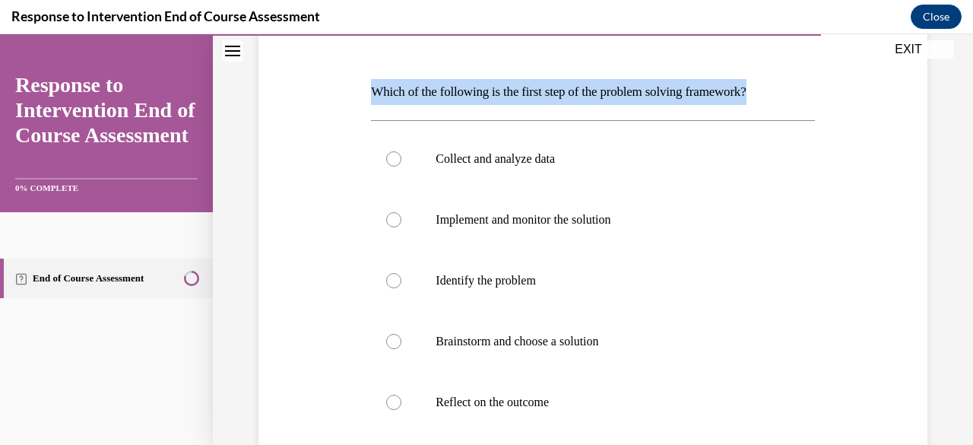
scroll to position [212, 0]
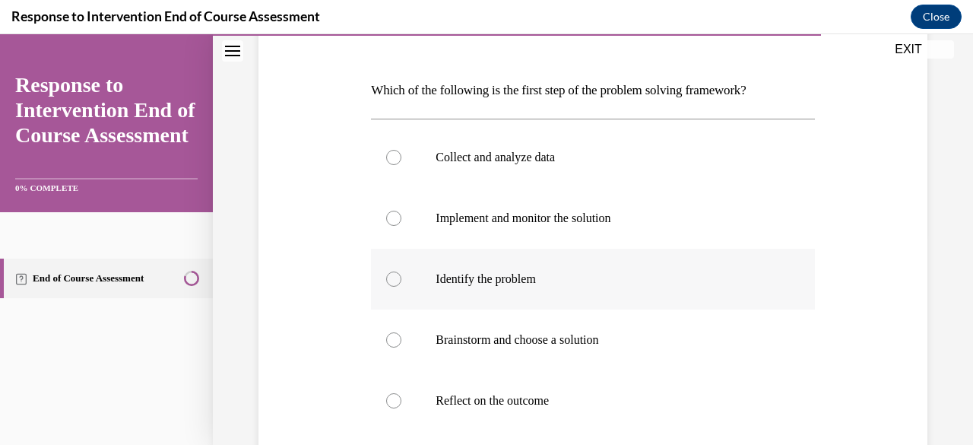
click at [404, 264] on label "Identify the problem" at bounding box center [592, 279] width 443 height 61
click at [401, 271] on input "Identify the problem" at bounding box center [393, 278] width 15 height 15
radio input "true"
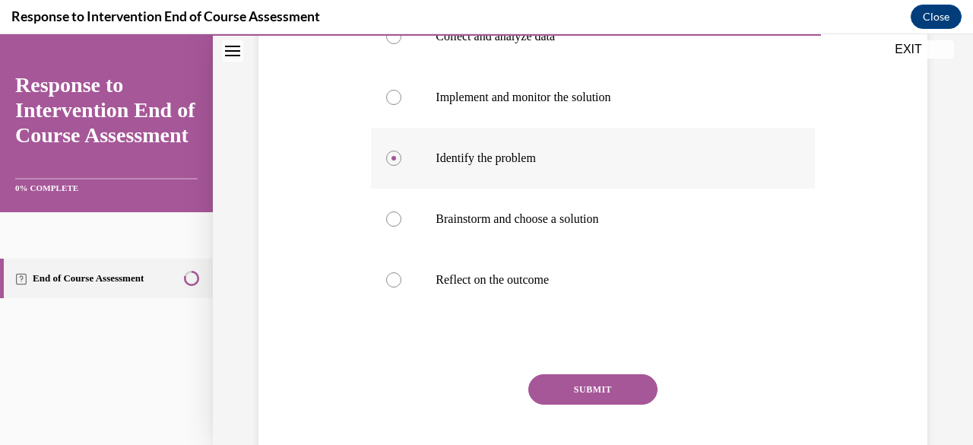
scroll to position [334, 0]
click at [591, 385] on button "SUBMIT" at bounding box center [592, 388] width 129 height 30
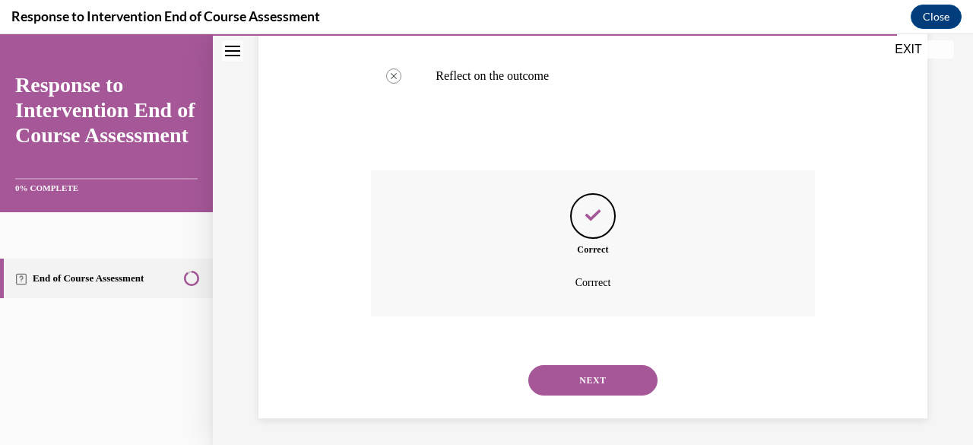
scroll to position [540, 0]
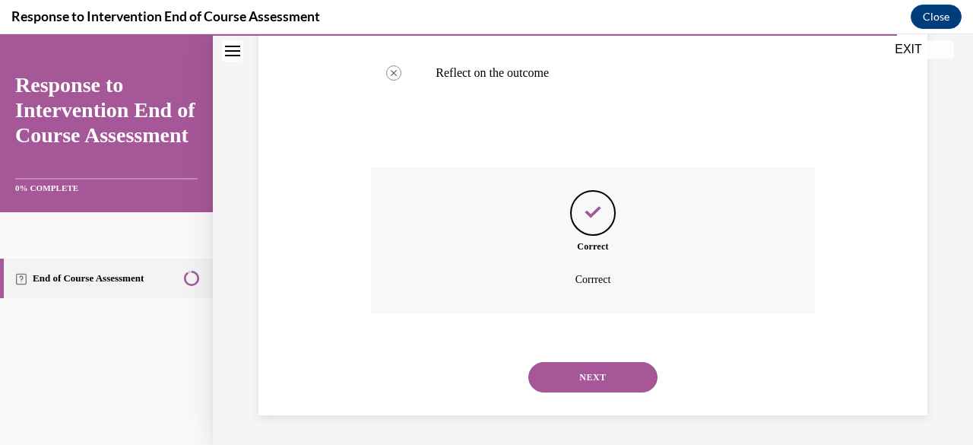
click at [566, 387] on button "NEXT" at bounding box center [592, 377] width 129 height 30
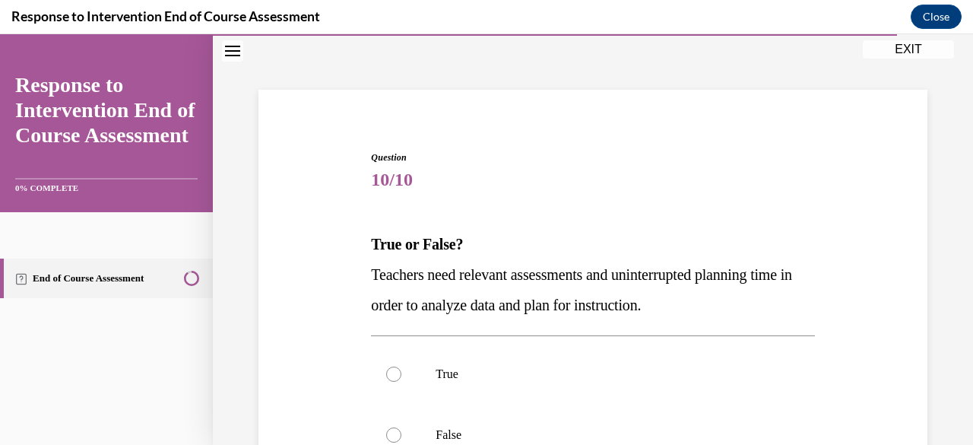
scroll to position [113, 0]
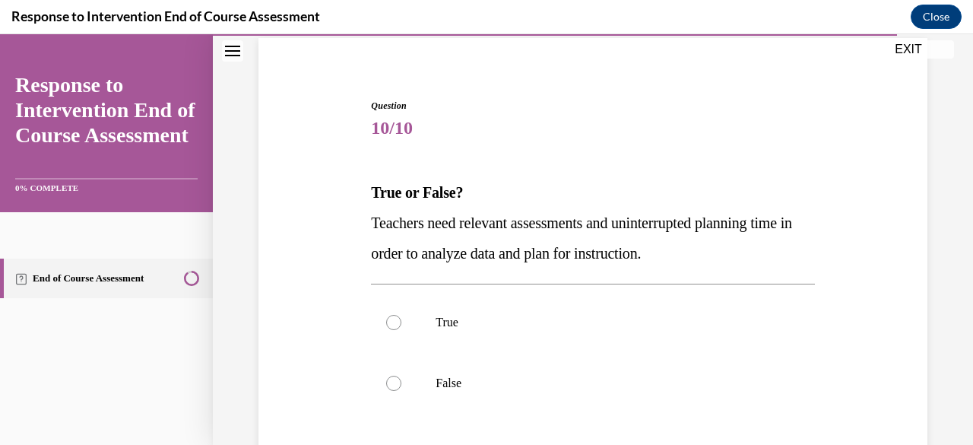
drag, startPoint x: 718, startPoint y: 252, endPoint x: 328, endPoint y: 220, distance: 390.7
click at [328, 220] on div "Question 10/10 True or False? Teachers need relevant assessments and uninterrup…" at bounding box center [593, 327] width 677 height 549
copy span "Teachers need relevant assessments and uninterrupted planning time in order to …"
click at [423, 312] on label "True" at bounding box center [592, 322] width 443 height 61
click at [401, 315] on input "True" at bounding box center [393, 322] width 15 height 15
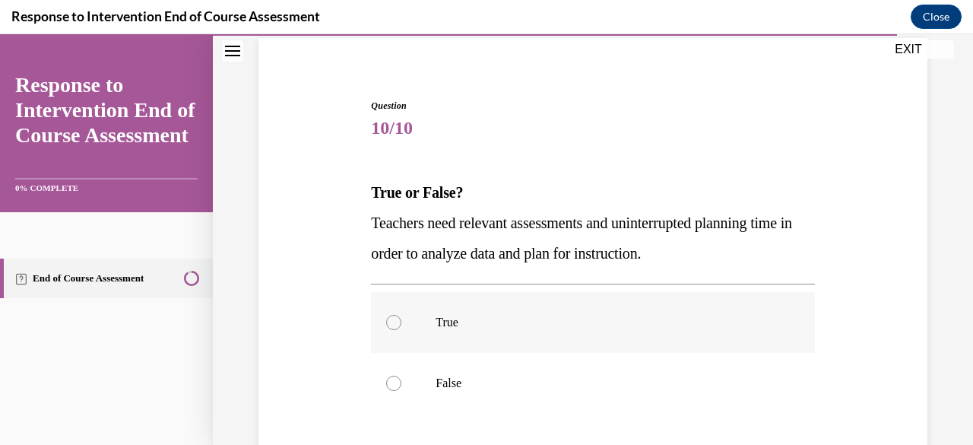
radio input "true"
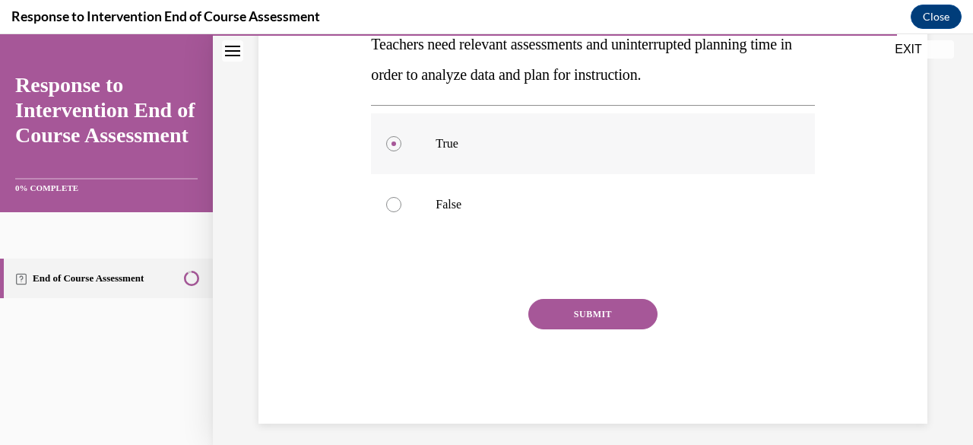
scroll to position [300, 0]
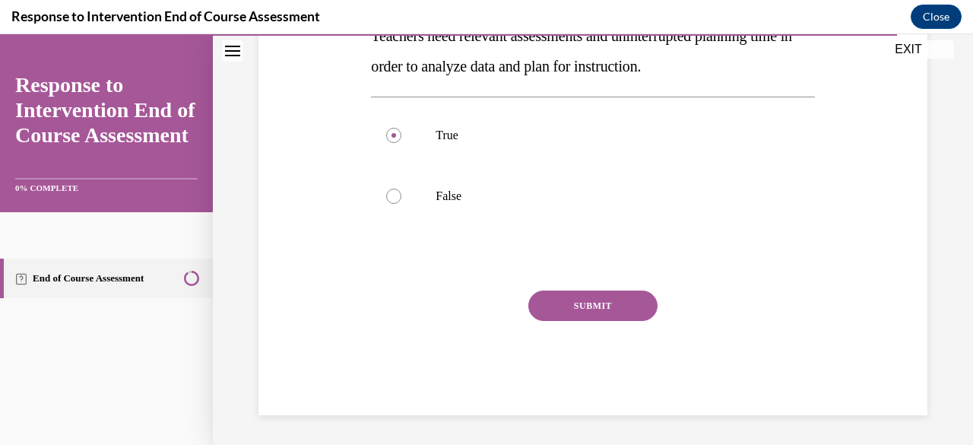
click at [593, 316] on button "SUBMIT" at bounding box center [592, 305] width 129 height 30
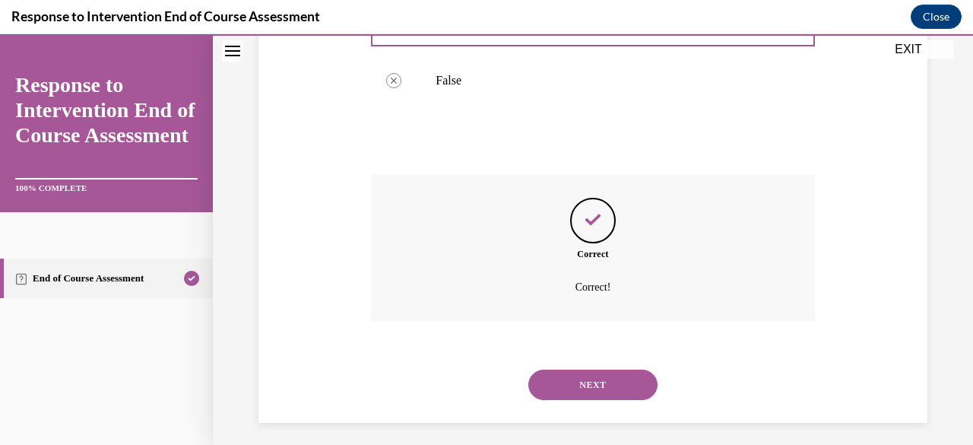
scroll to position [423, 0]
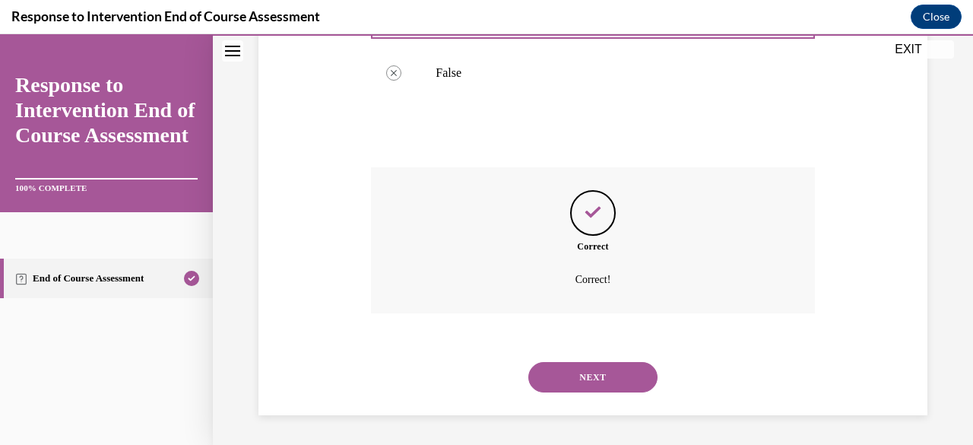
click at [581, 376] on button "NEXT" at bounding box center [592, 377] width 129 height 30
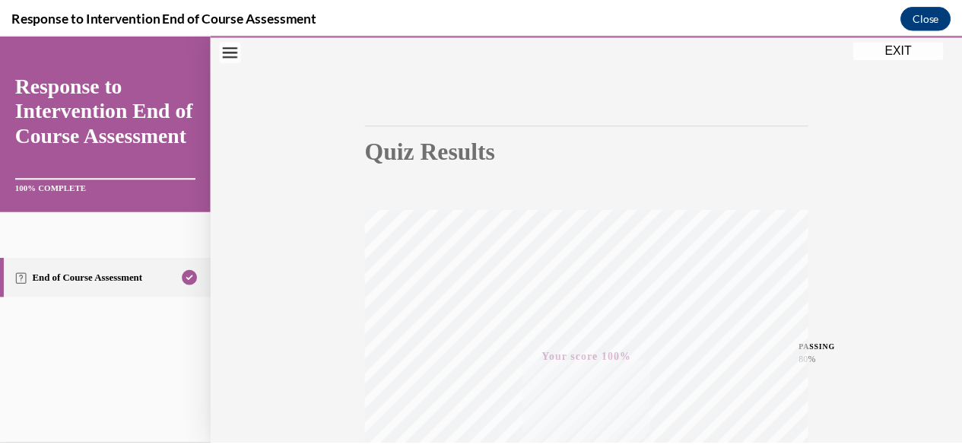
scroll to position [73, 0]
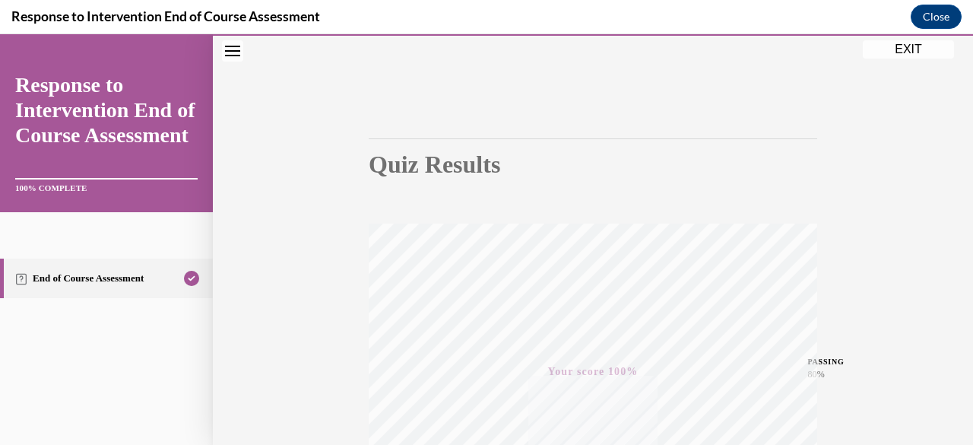
click at [903, 53] on button "EXIT" at bounding box center [908, 49] width 91 height 18
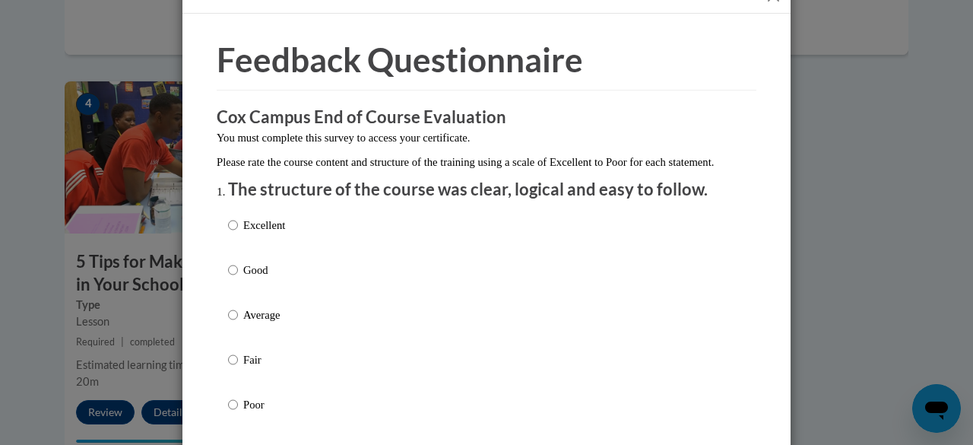
scroll to position [59, 0]
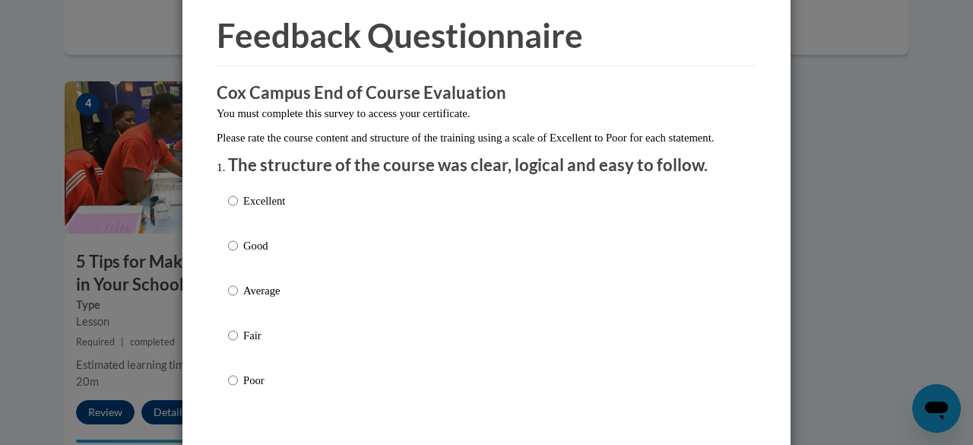
click at [341, 227] on div "Excellent Good Average Fair Poor" at bounding box center [486, 309] width 517 height 248
click at [252, 209] on p "Excellent" at bounding box center [264, 200] width 42 height 17
click at [238, 209] on input "Excellent" at bounding box center [233, 200] width 10 height 17
radio input "true"
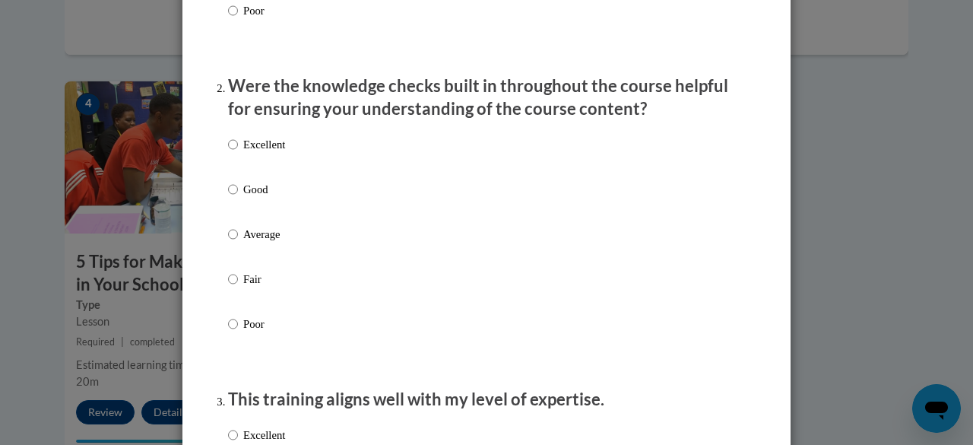
scroll to position [429, 0]
click at [253, 197] on p "Good" at bounding box center [264, 188] width 42 height 17
click at [238, 197] on input "Good" at bounding box center [233, 188] width 10 height 17
radio input "true"
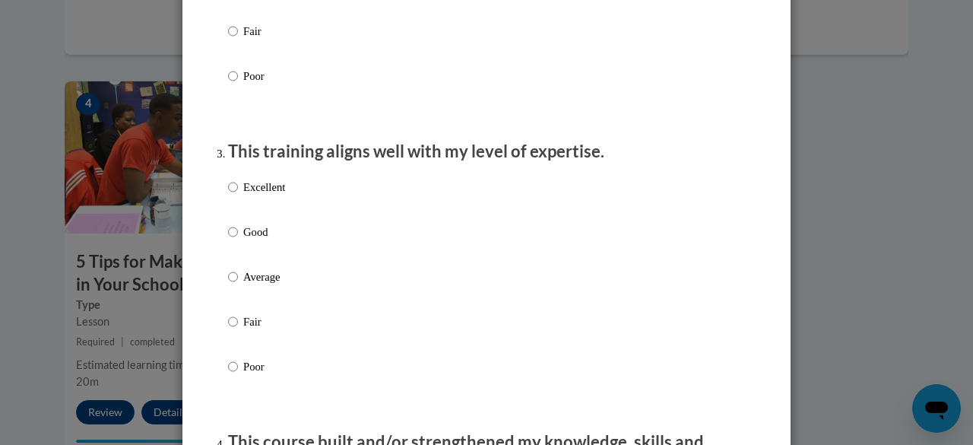
scroll to position [677, 0]
click at [245, 240] on p "Good" at bounding box center [264, 231] width 42 height 17
click at [238, 240] on input "Good" at bounding box center [233, 231] width 10 height 17
radio input "true"
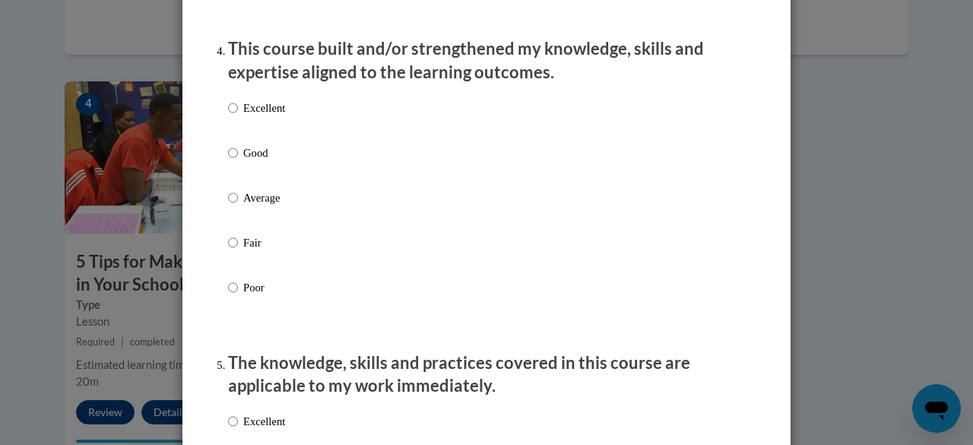
scroll to position [1071, 0]
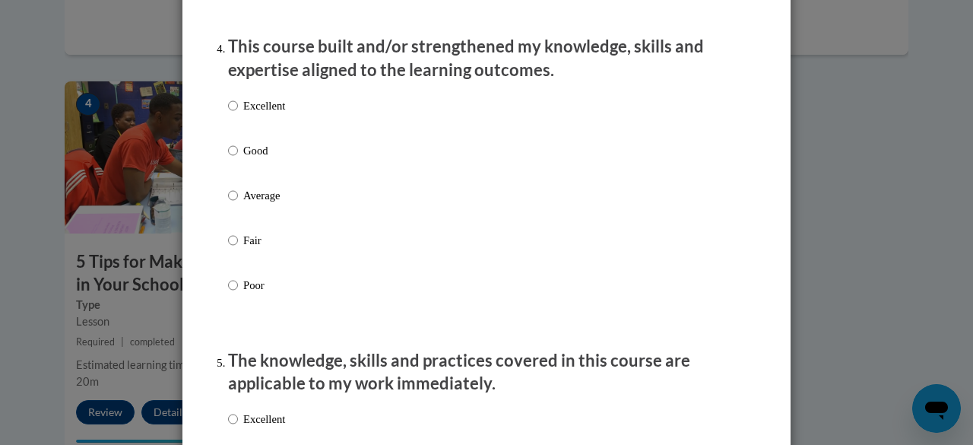
click at [240, 183] on label "Good" at bounding box center [256, 162] width 57 height 41
click at [238, 159] on input "Good" at bounding box center [233, 150] width 10 height 17
radio input "true"
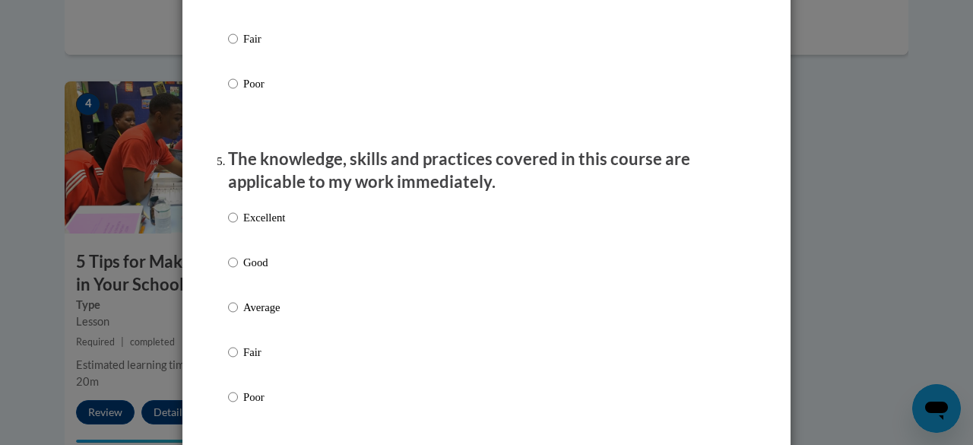
scroll to position [1274, 0]
click at [260, 270] on p "Good" at bounding box center [264, 261] width 42 height 17
click at [238, 270] on input "Good" at bounding box center [233, 261] width 10 height 17
radio input "true"
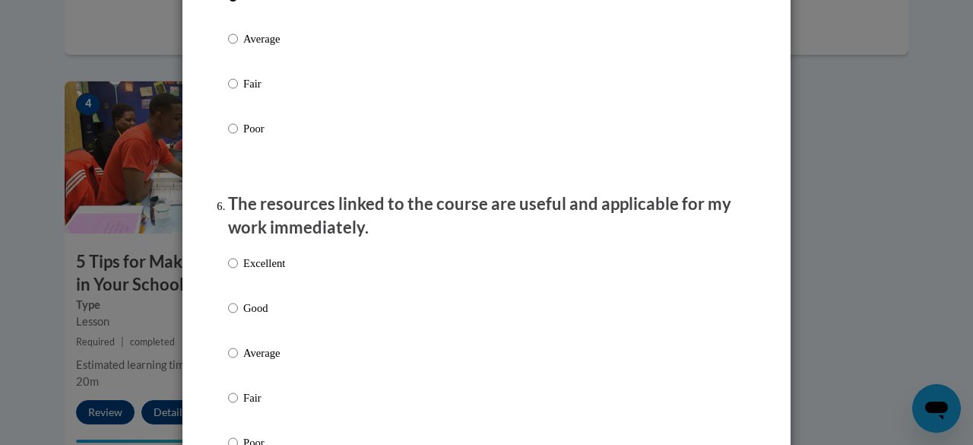
scroll to position [1542, 0]
click at [257, 295] on label "Excellent" at bounding box center [256, 274] width 57 height 41
click at [238, 271] on input "Excellent" at bounding box center [233, 262] width 10 height 17
radio input "true"
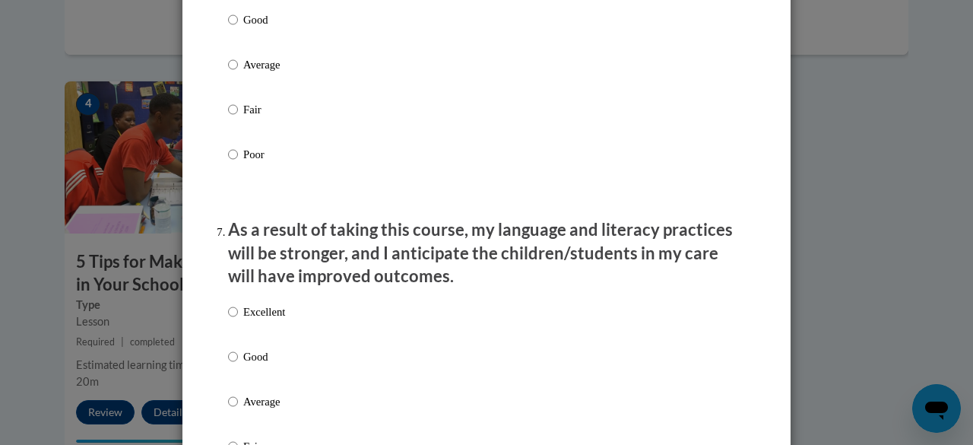
scroll to position [1831, 0]
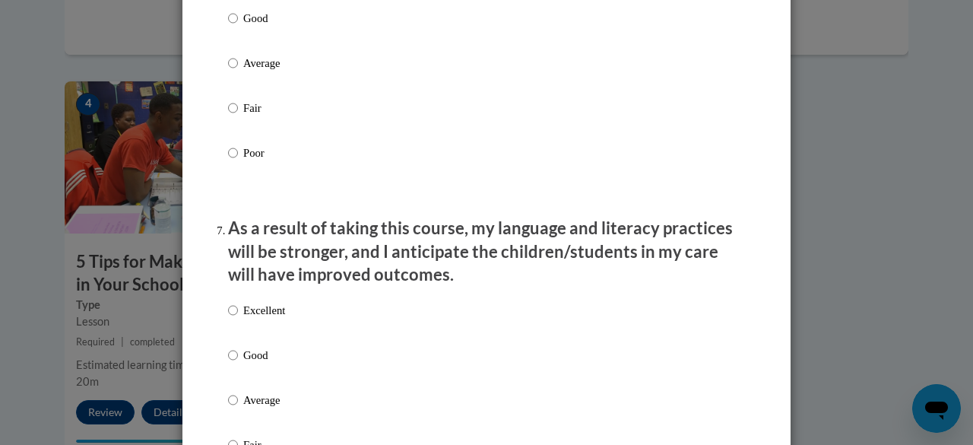
click at [252, 363] on p "Good" at bounding box center [264, 355] width 42 height 17
click at [238, 363] on input "Good" at bounding box center [233, 355] width 10 height 17
radio input "true"
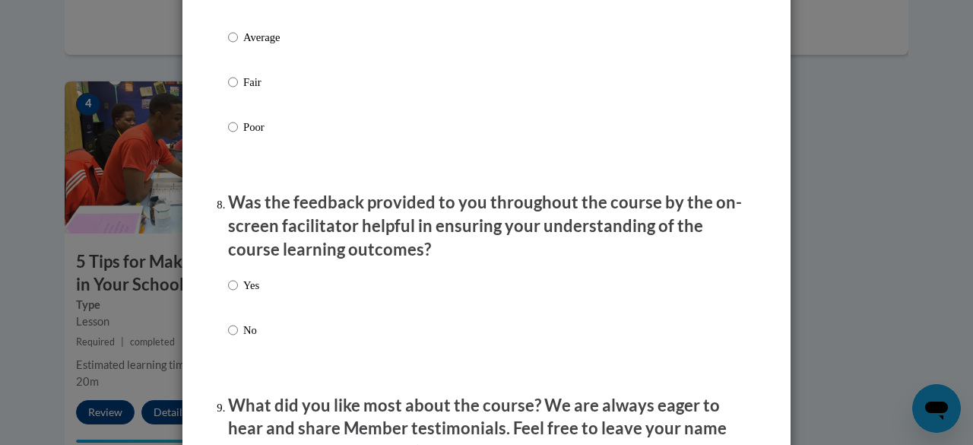
scroll to position [2203, 0]
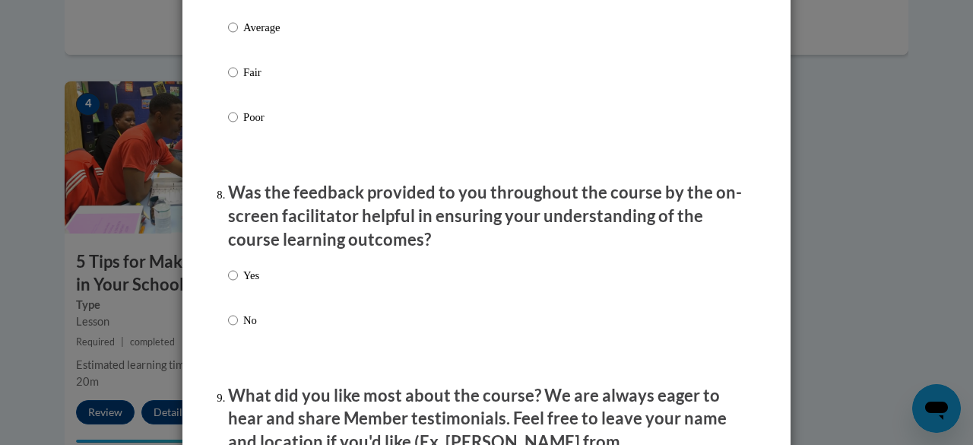
click at [252, 284] on p "Yes" at bounding box center [251, 275] width 16 height 17
click at [238, 284] on input "Yes" at bounding box center [233, 275] width 10 height 17
radio input "true"
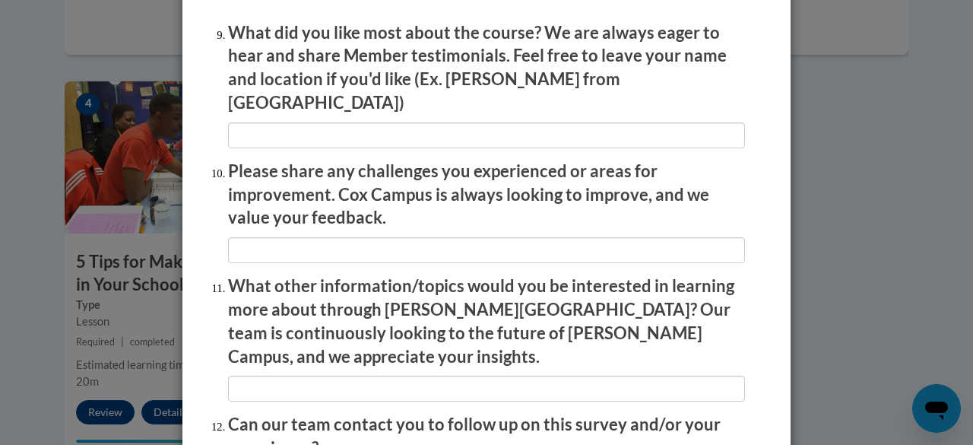
scroll to position [2717, 0]
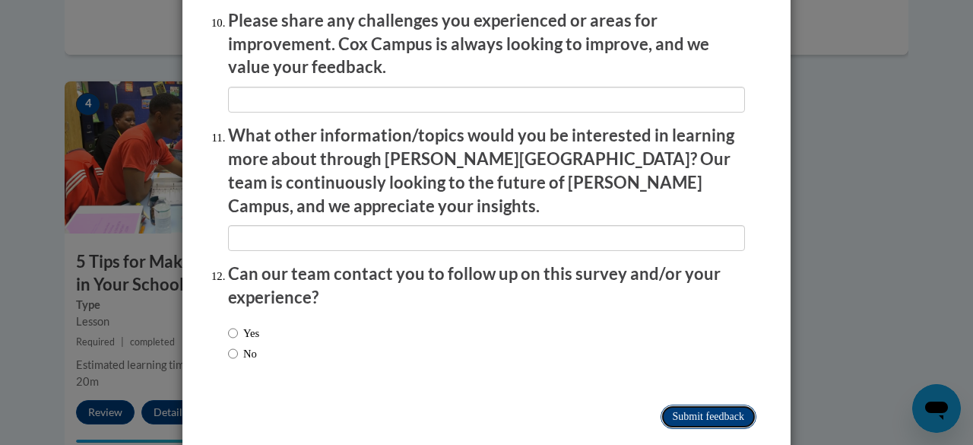
click at [686, 404] on input "Submit feedback" at bounding box center [709, 416] width 96 height 24
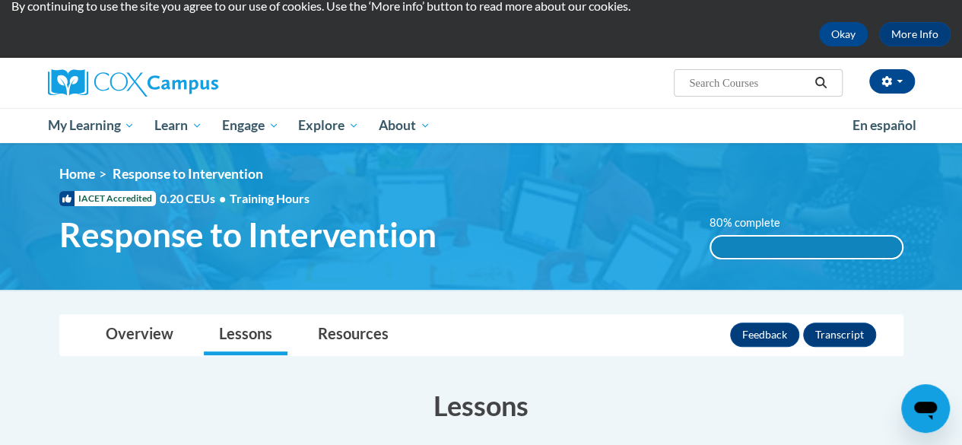
scroll to position [0, 0]
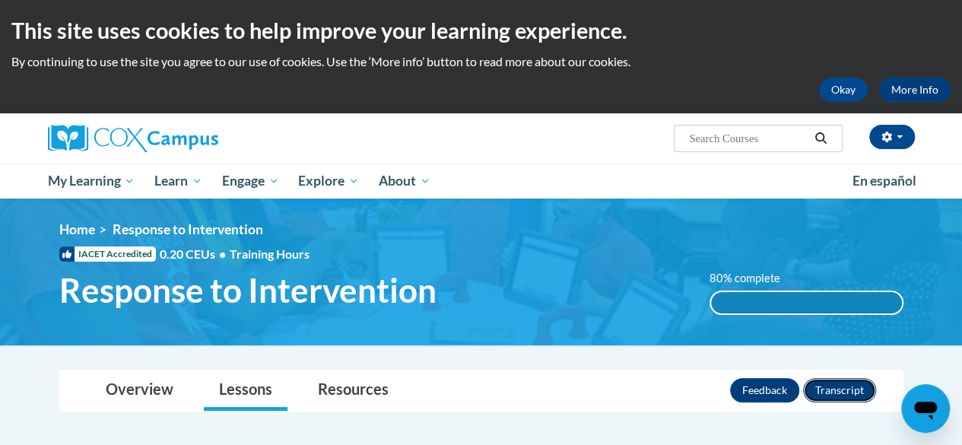
click at [842, 378] on button "Transcript" at bounding box center [839, 390] width 73 height 24
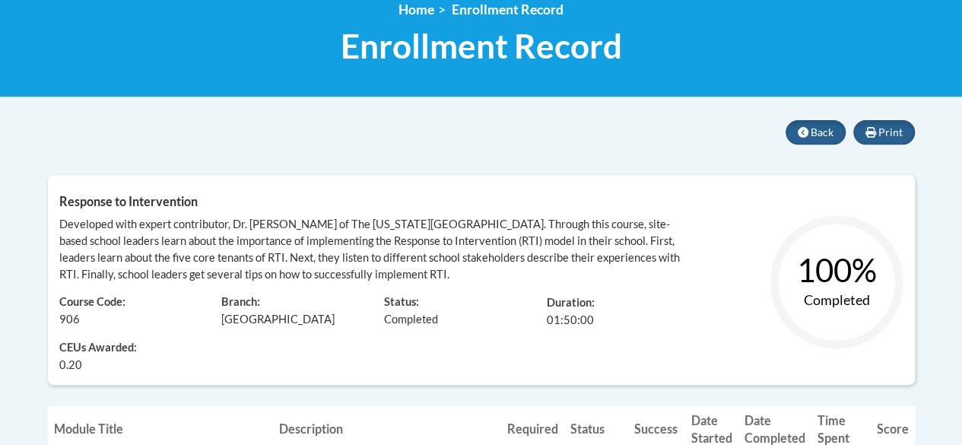
scroll to position [34, 0]
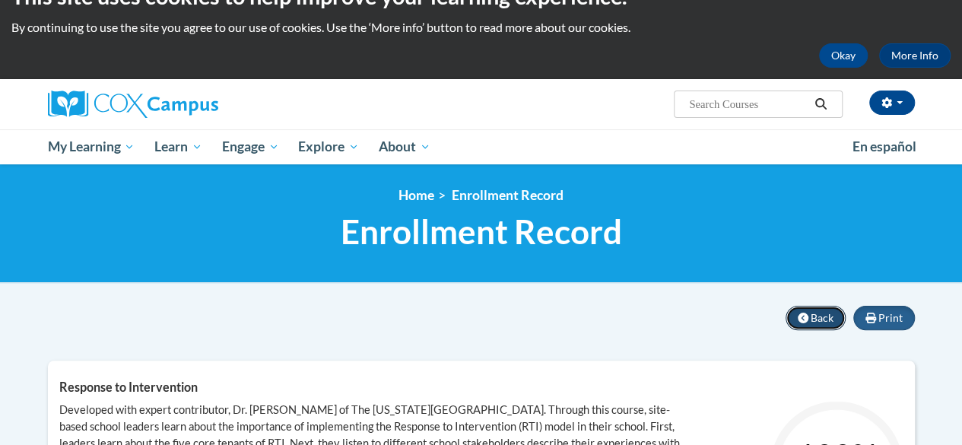
click at [804, 306] on button "Back" at bounding box center [815, 318] width 60 height 24
